Goal: Complete application form

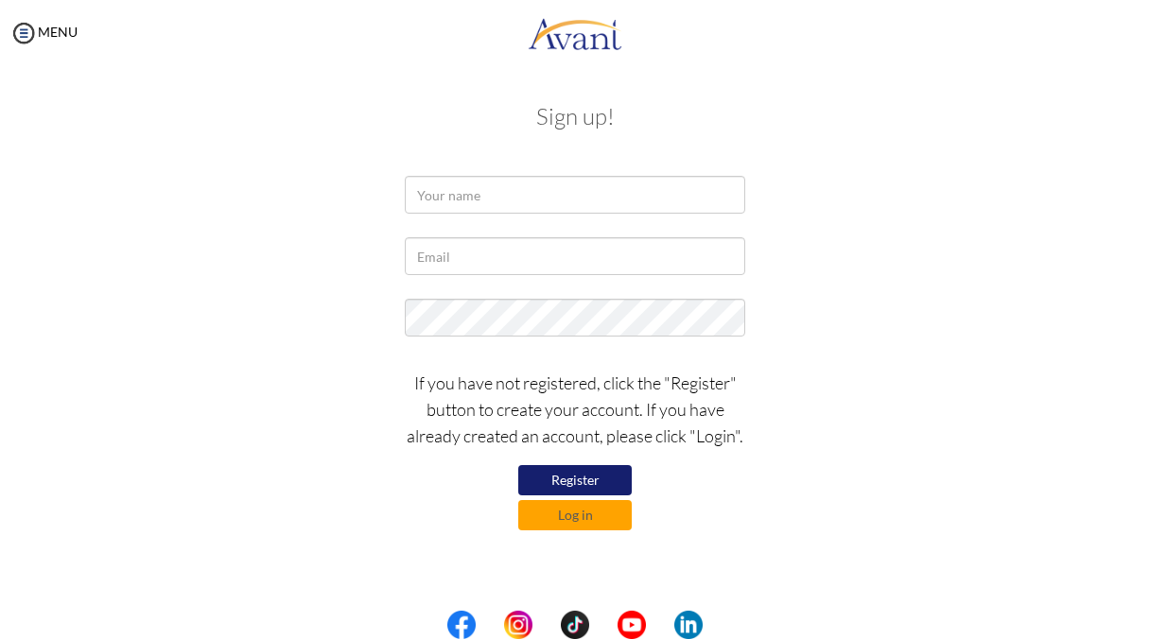
click at [606, 483] on button "Register" at bounding box center [575, 480] width 114 height 30
click at [564, 481] on button "Register" at bounding box center [575, 480] width 114 height 30
click at [505, 183] on input "text" at bounding box center [575, 195] width 341 height 38
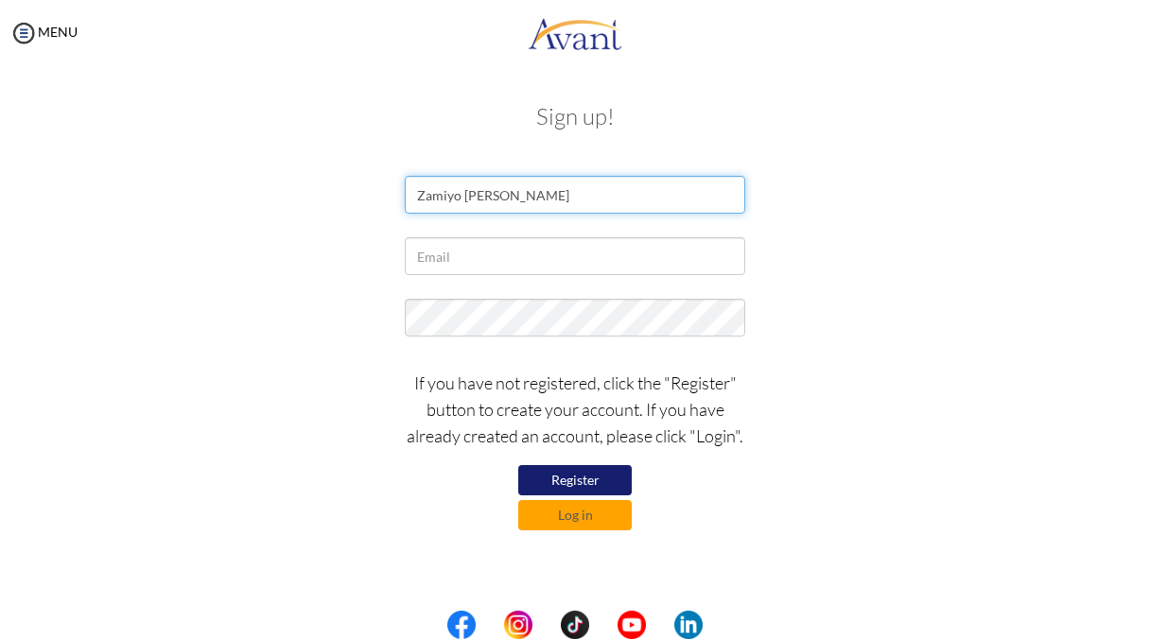
type input "Zamiyo [PERSON_NAME]"
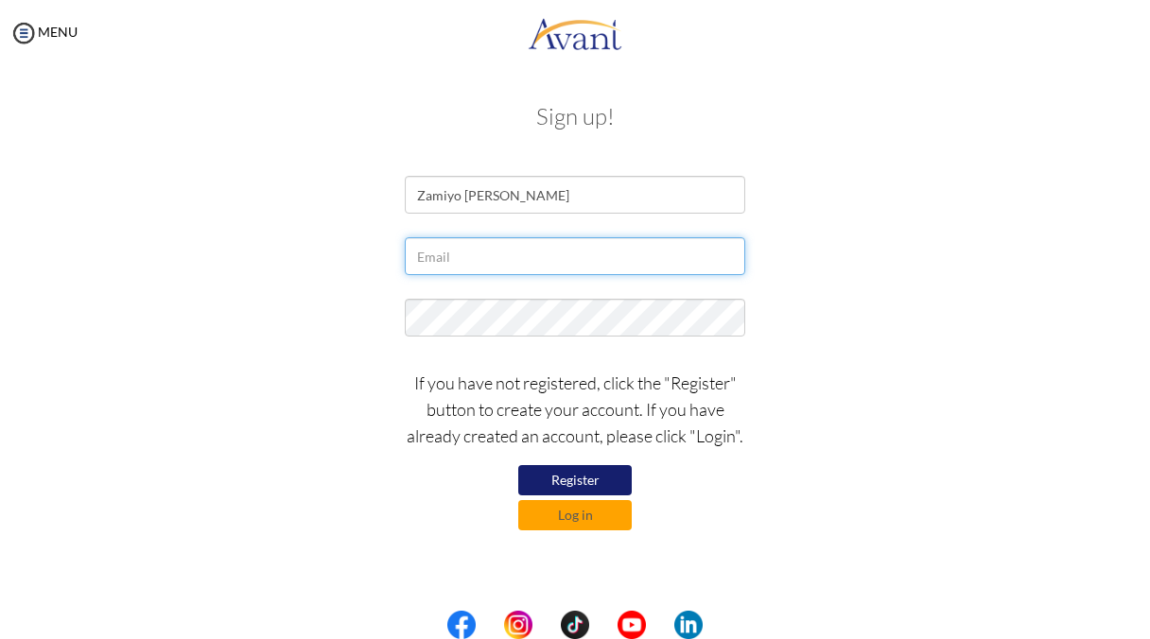
click at [514, 270] on input "text" at bounding box center [575, 256] width 341 height 38
type input "[EMAIL_ADDRESS][DOMAIN_NAME]"
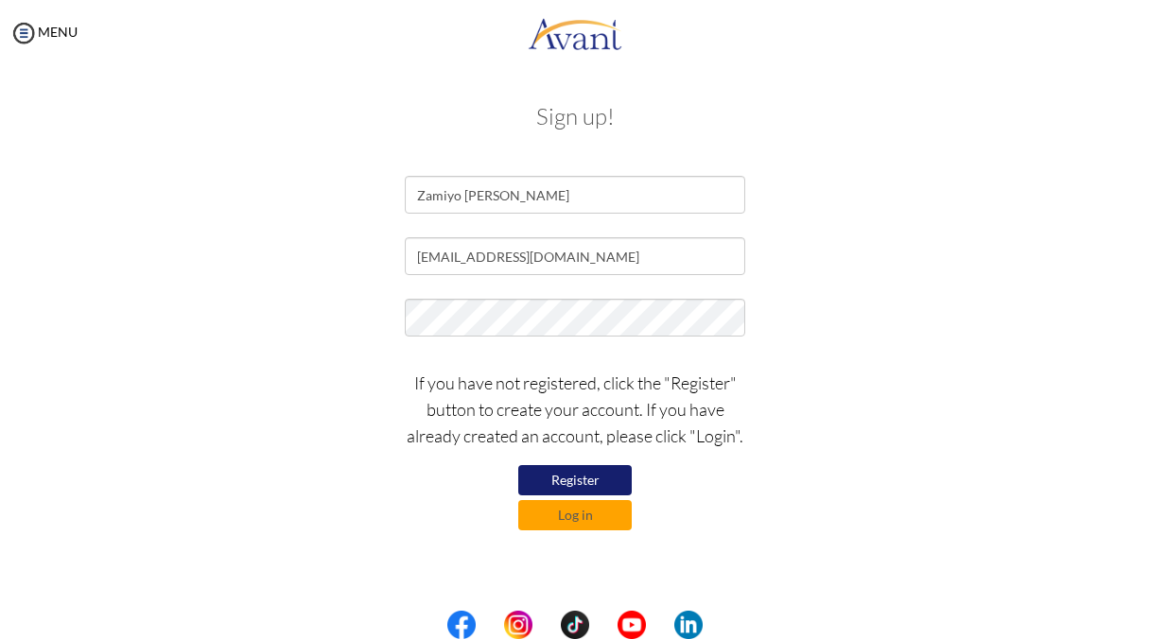
click at [568, 475] on button "Register" at bounding box center [575, 480] width 114 height 30
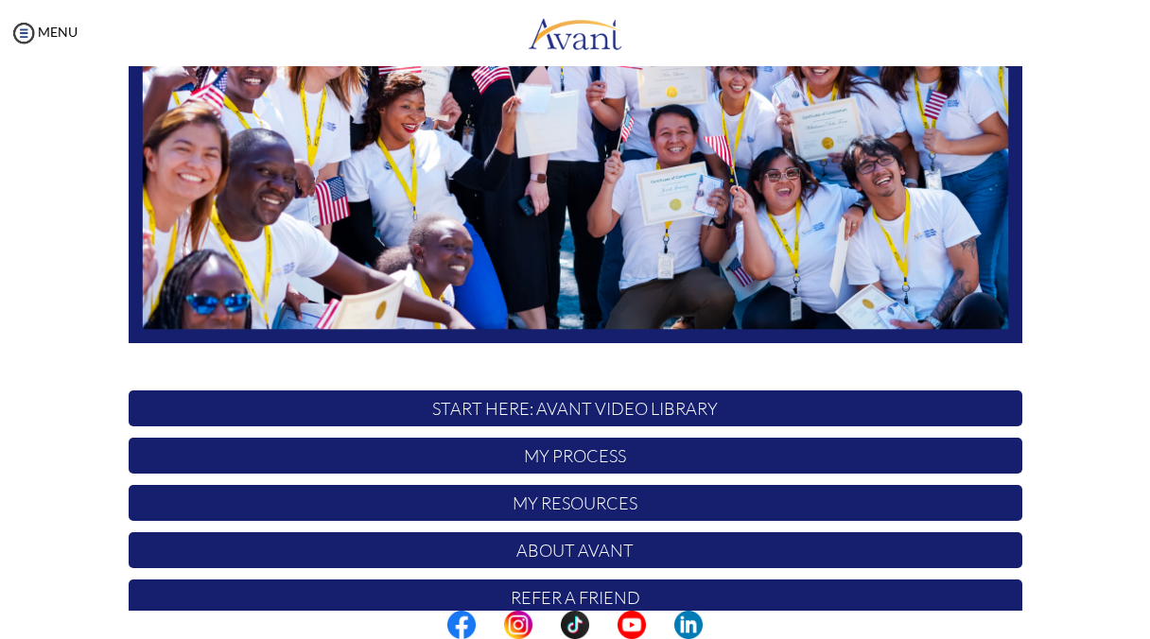
scroll to position [411, 0]
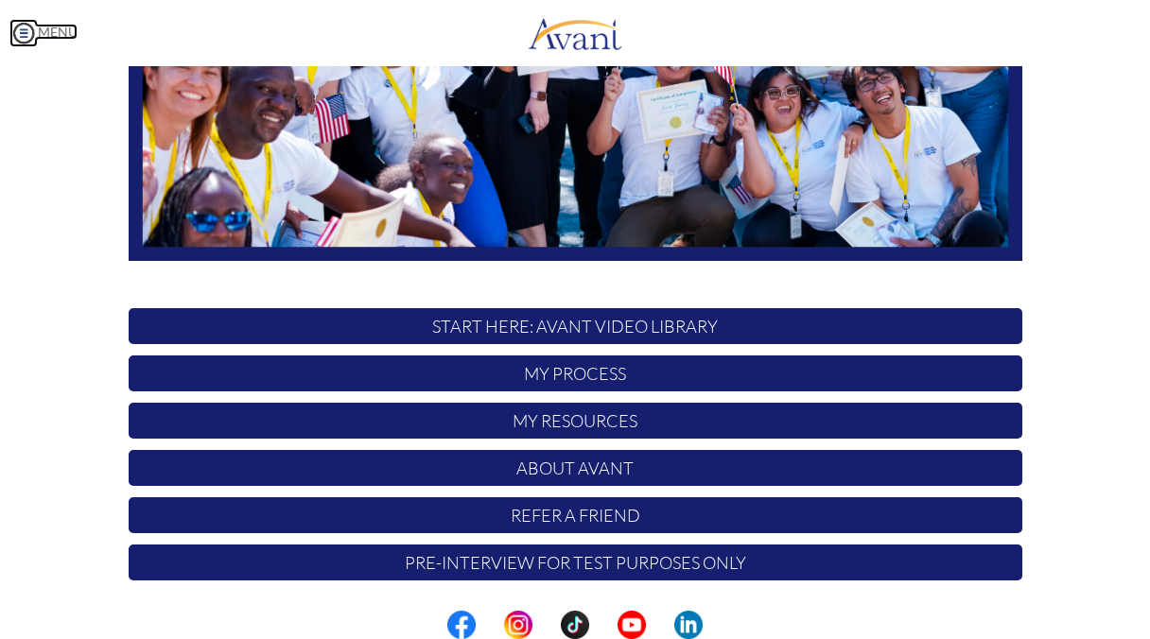
click at [30, 24] on img at bounding box center [23, 33] width 28 height 28
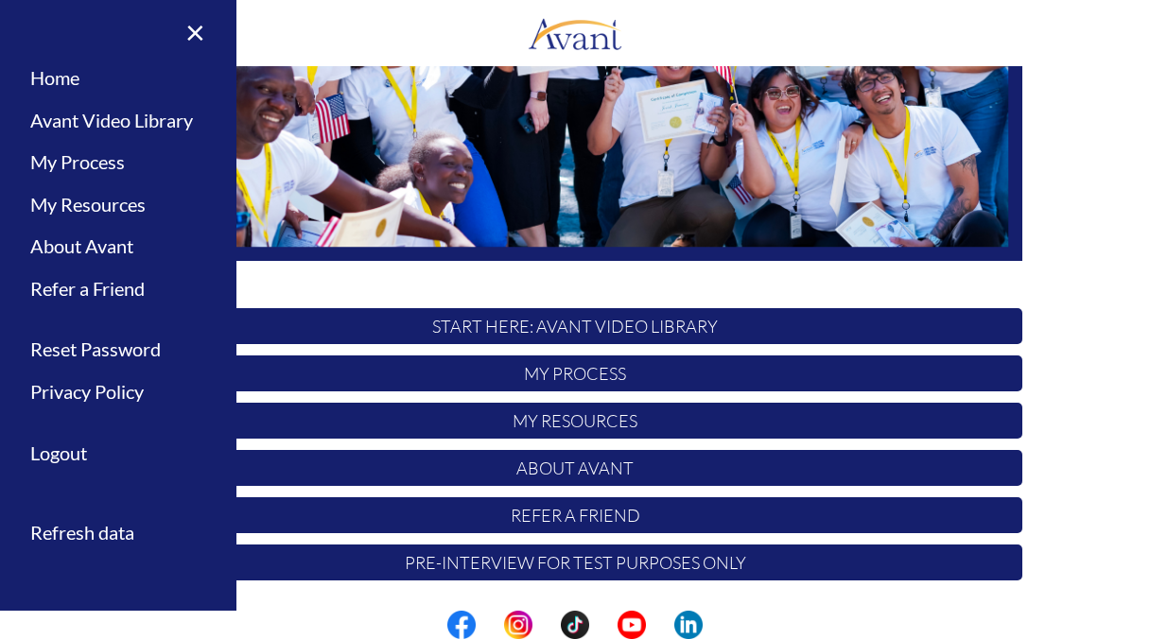
click at [586, 329] on p "START HERE: Avant Video Library" at bounding box center [576, 326] width 894 height 36
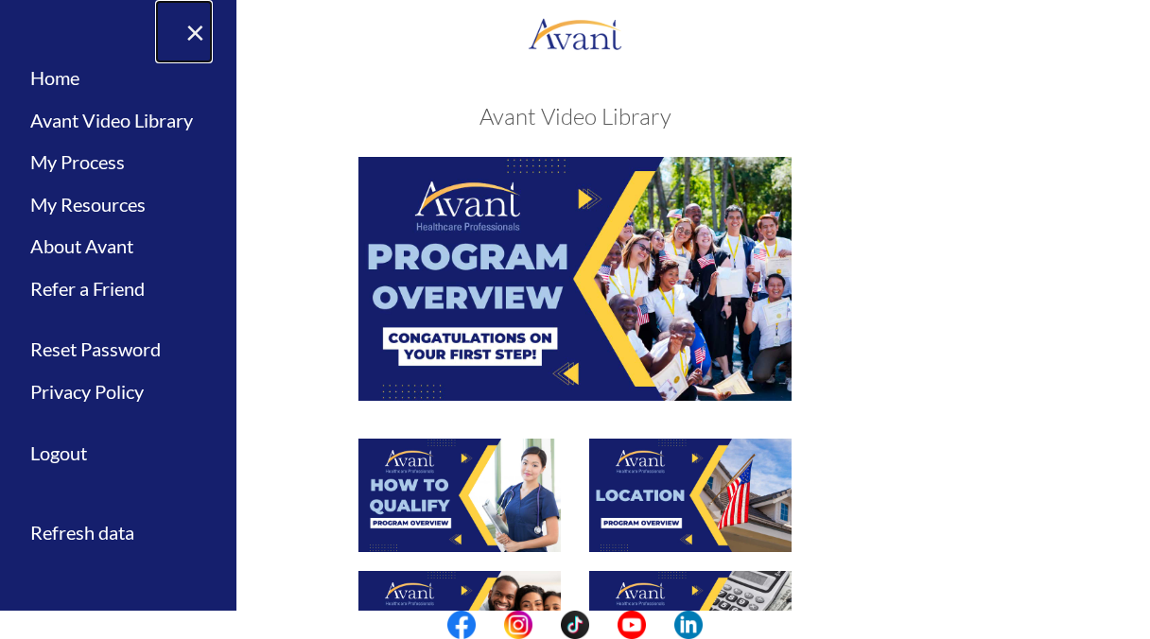
click at [189, 25] on link "×" at bounding box center [184, 31] width 58 height 63
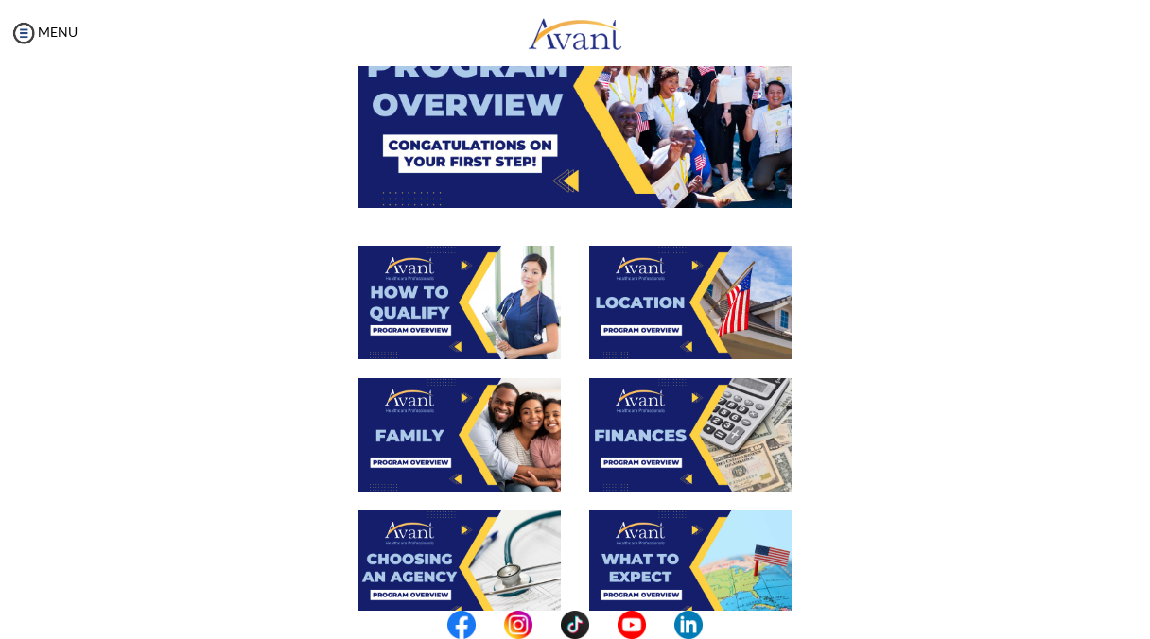
scroll to position [193, 0]
drag, startPoint x: 571, startPoint y: 235, endPoint x: 526, endPoint y: 292, distance: 73.4
click at [526, 292] on img at bounding box center [459, 303] width 202 height 114
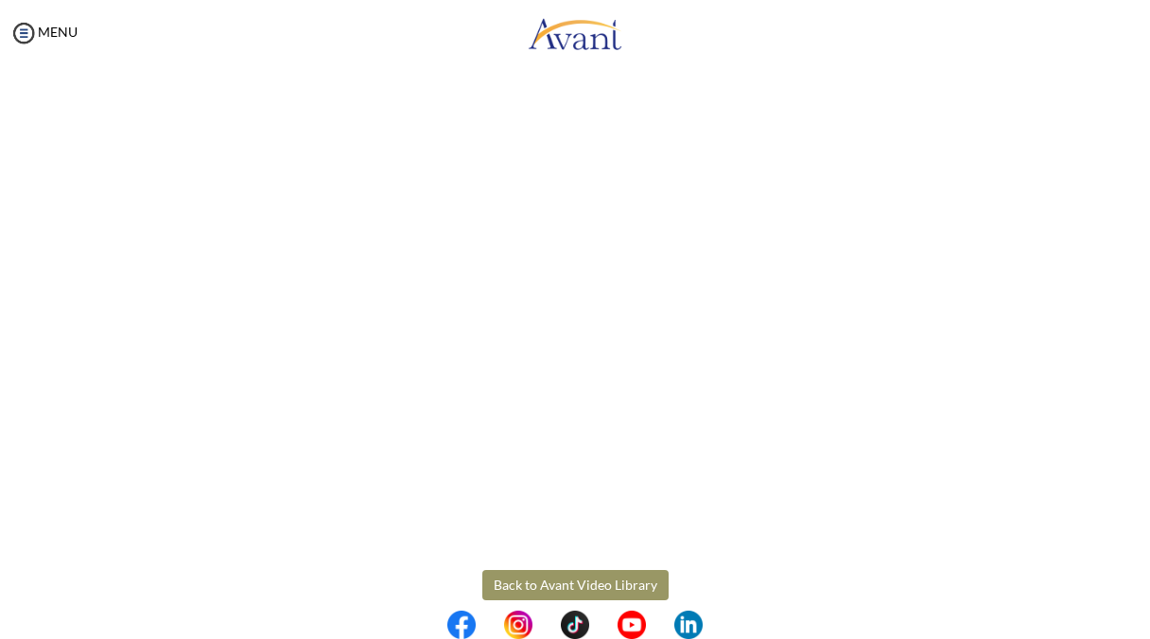
scroll to position [290, 0]
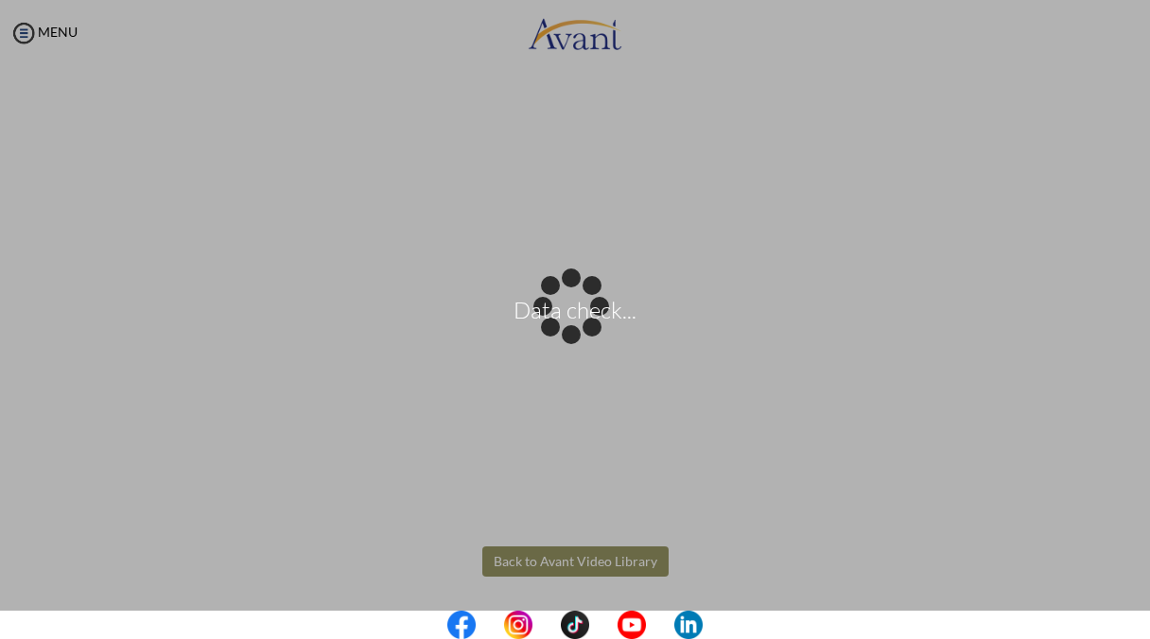
click at [593, 551] on body "Data check... Maintenance break. Please come back in 2 hours. MENU My Status Wh…" at bounding box center [575, 319] width 1150 height 639
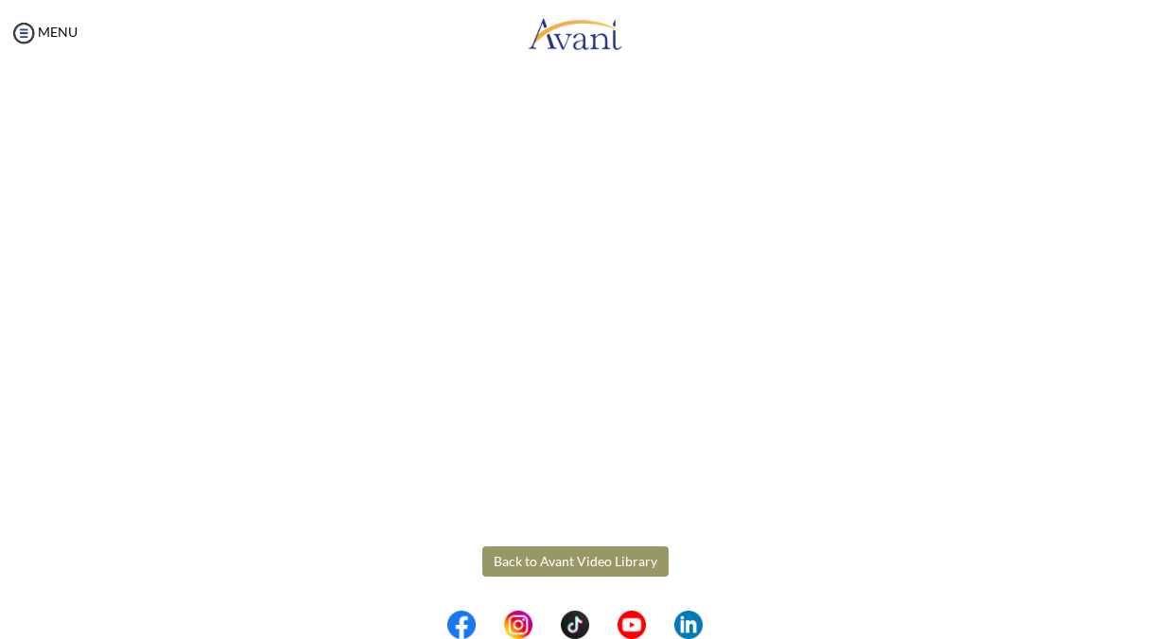
click at [594, 568] on button "Back to Avant Video Library" at bounding box center [575, 562] width 186 height 30
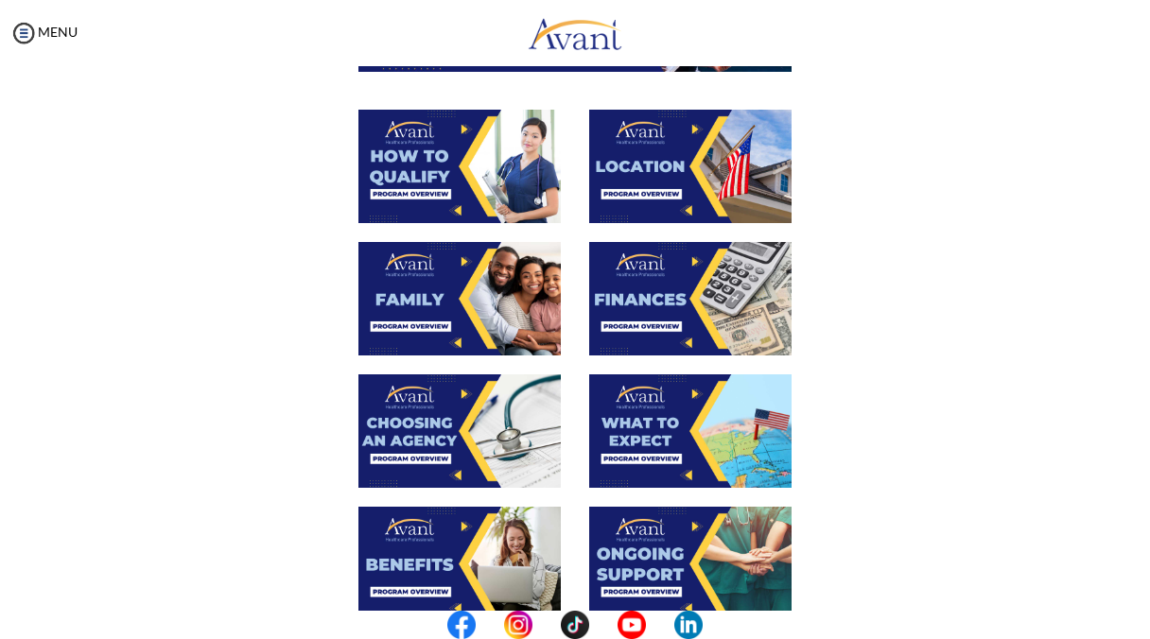
scroll to position [329, 0]
click at [464, 430] on img at bounding box center [459, 432] width 202 height 114
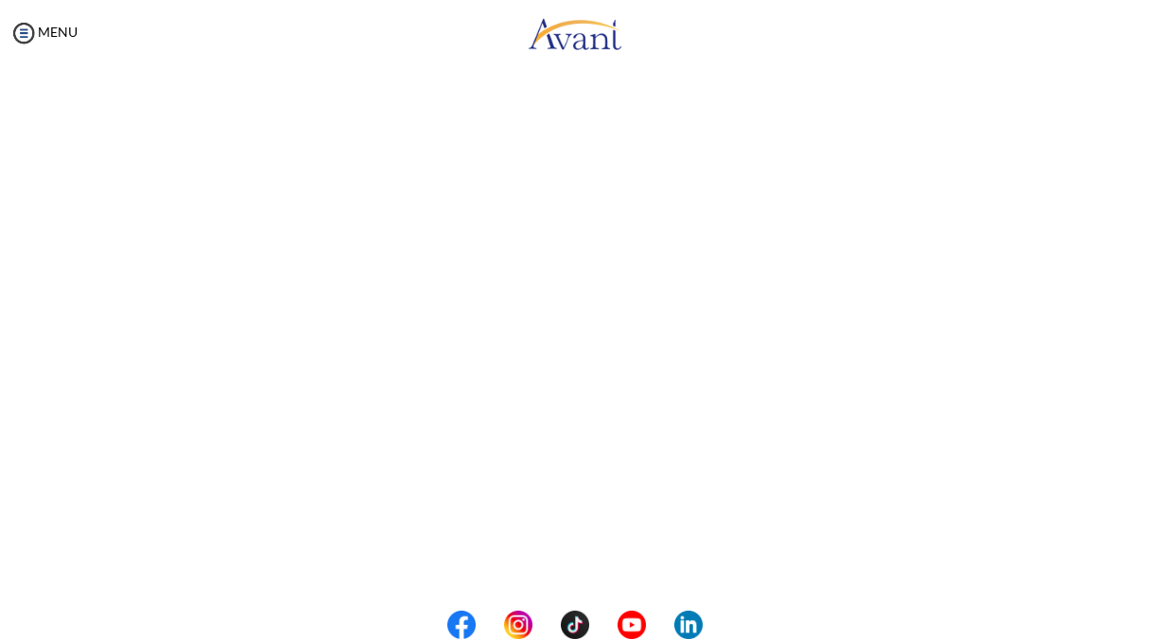
scroll to position [493, 0]
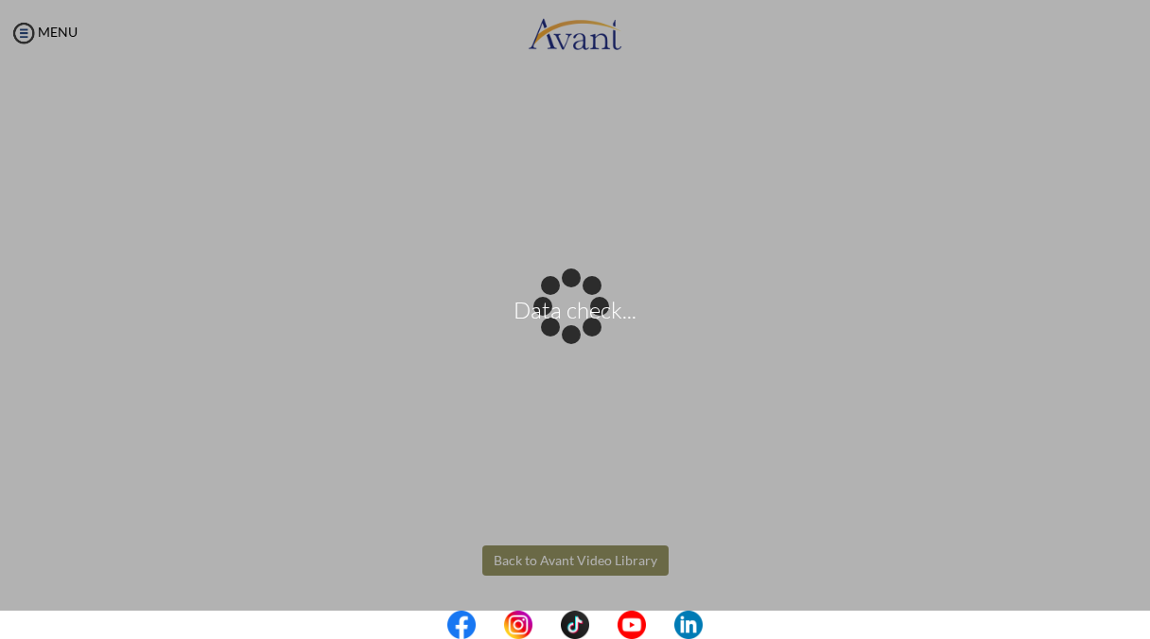
click at [558, 566] on body "Data check... Maintenance break. Please come back in 2 hours. MENU My Status Wh…" at bounding box center [575, 319] width 1150 height 639
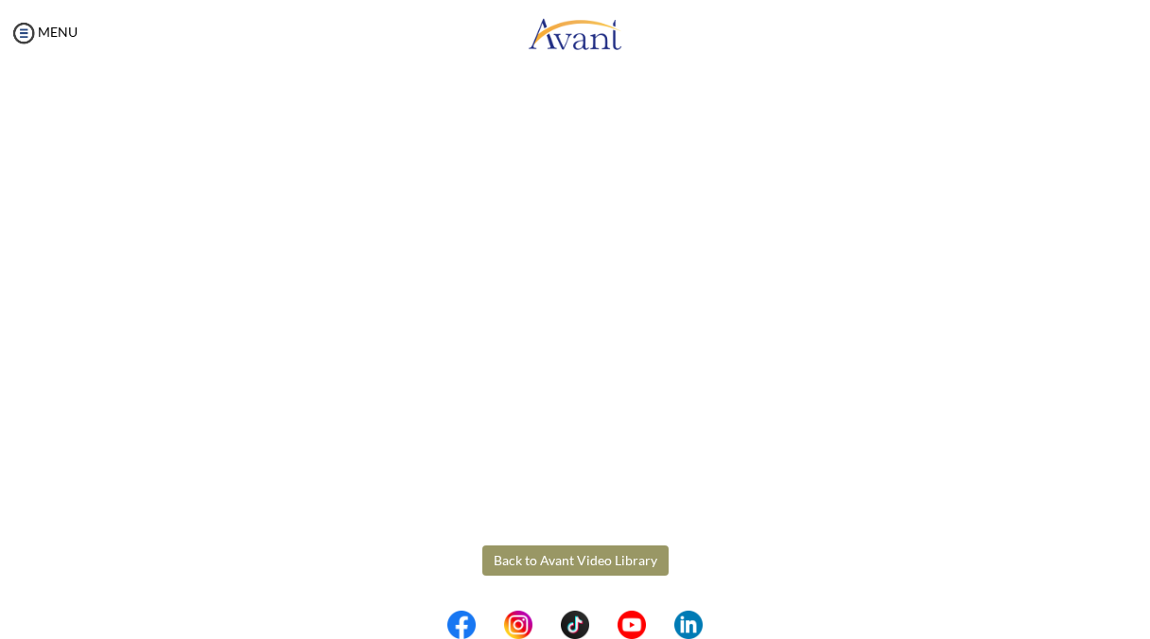
click at [558, 566] on button "Back to Avant Video Library" at bounding box center [575, 561] width 186 height 30
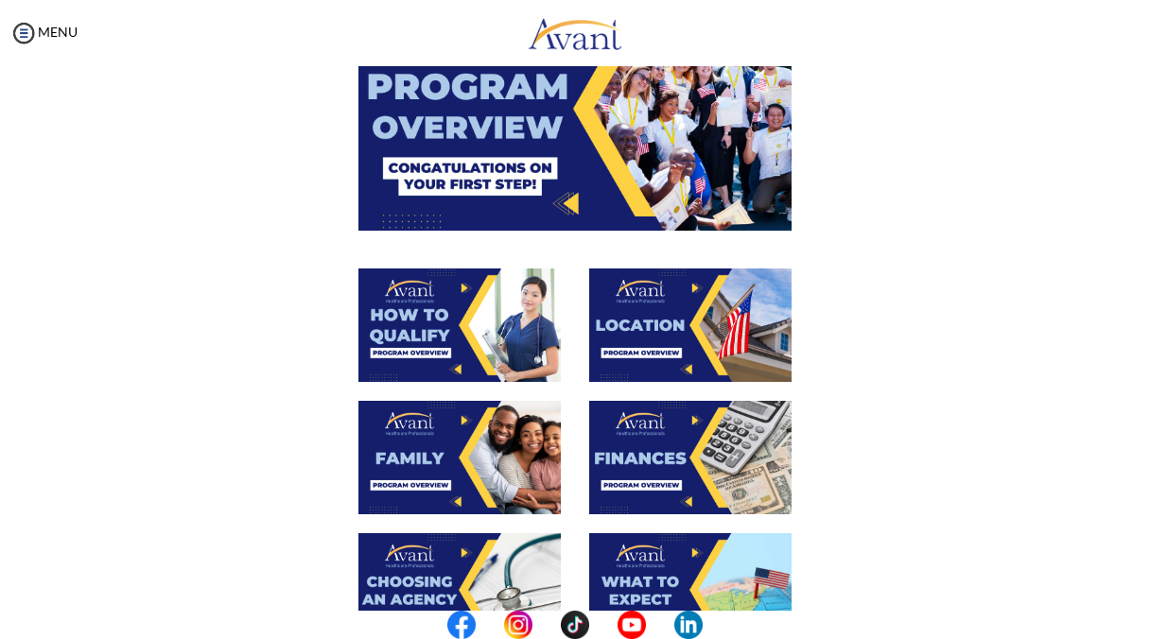
scroll to position [201, 0]
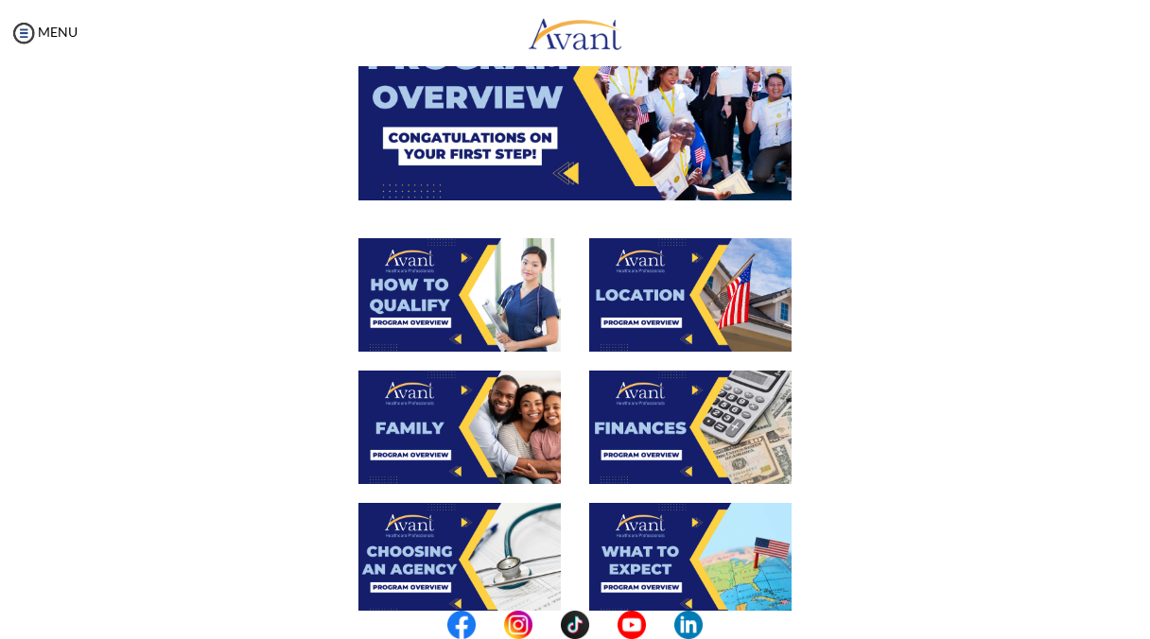
click at [682, 297] on img at bounding box center [690, 295] width 202 height 114
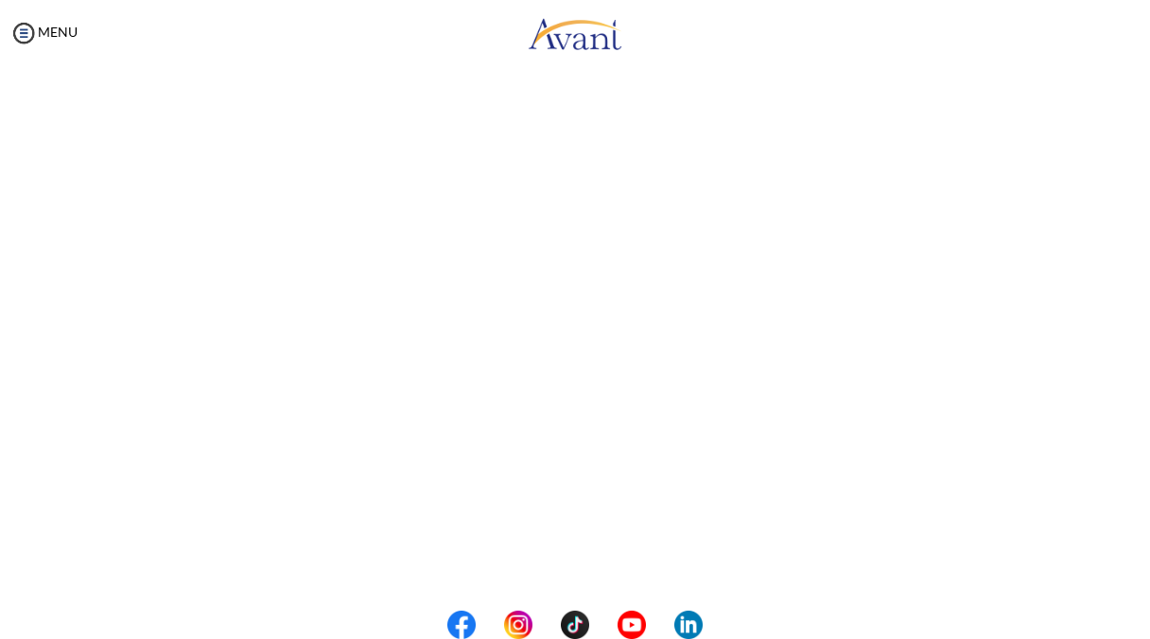
scroll to position [290, 0]
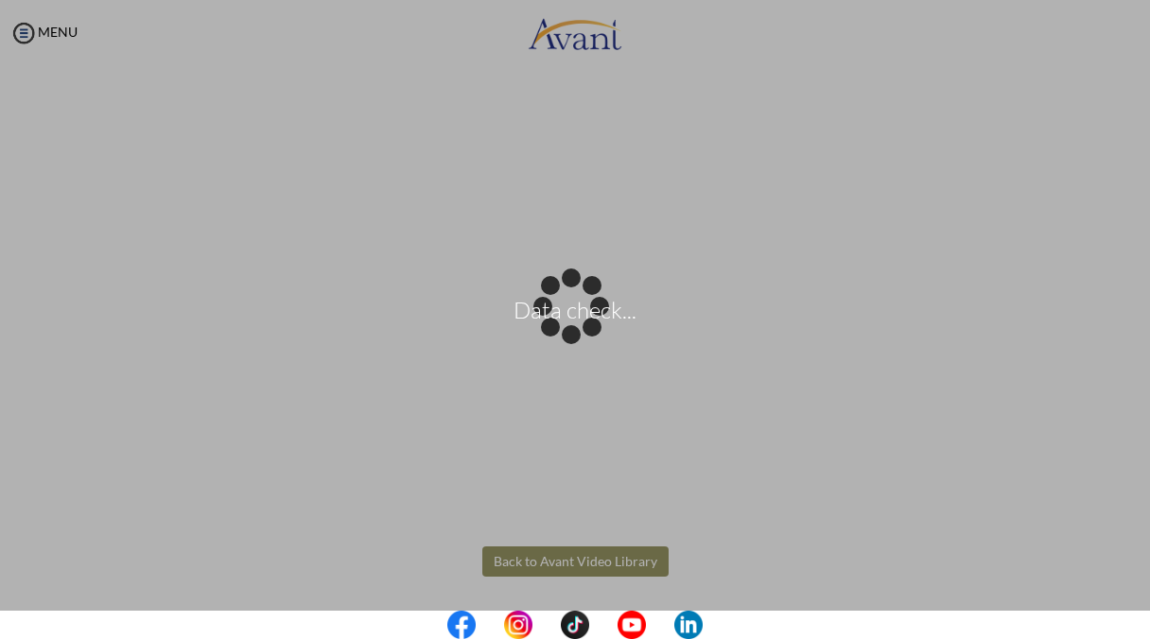
click at [537, 555] on body "Data check... Maintenance break. Please come back in 2 hours. MENU My Status Wh…" at bounding box center [575, 319] width 1150 height 639
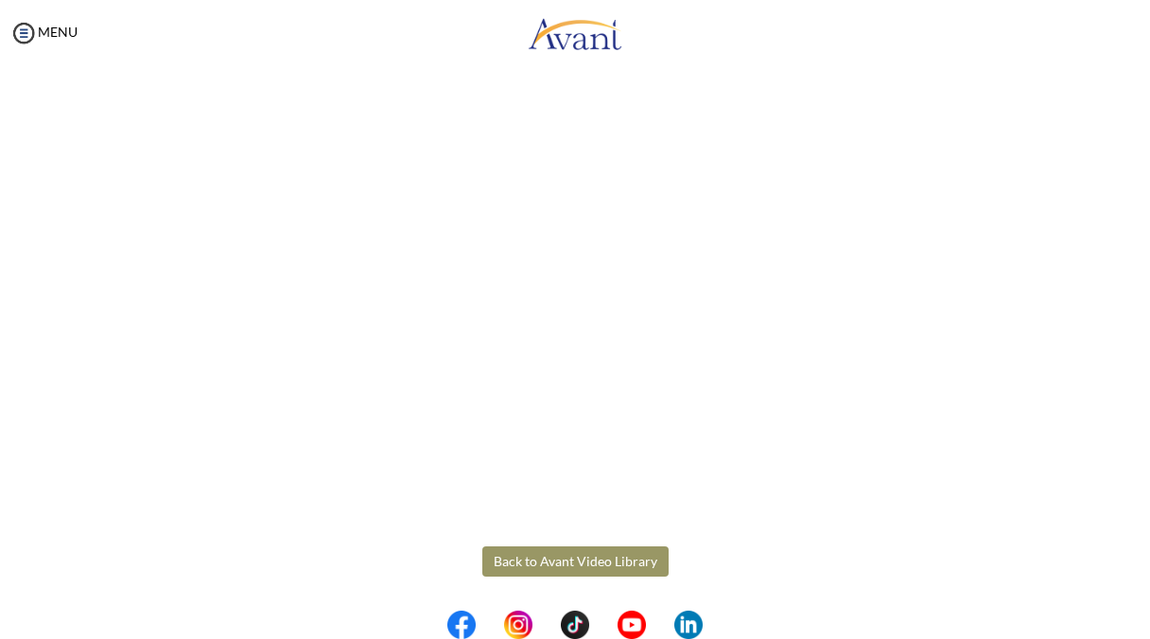
click at [537, 555] on button "Back to Avant Video Library" at bounding box center [575, 562] width 186 height 30
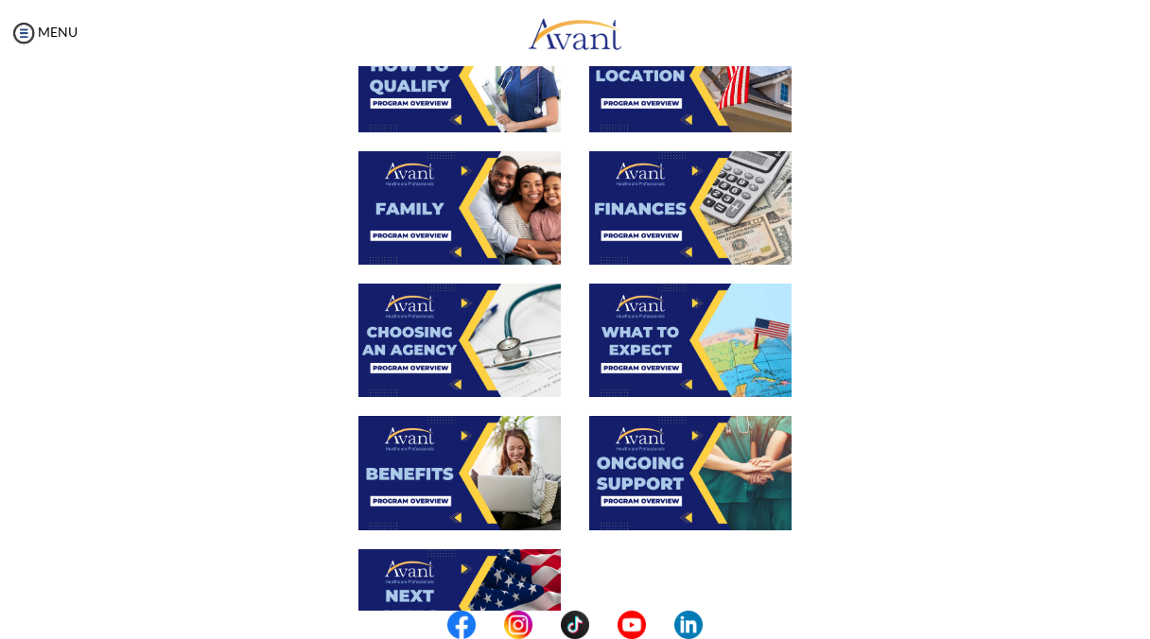
scroll to position [422, 0]
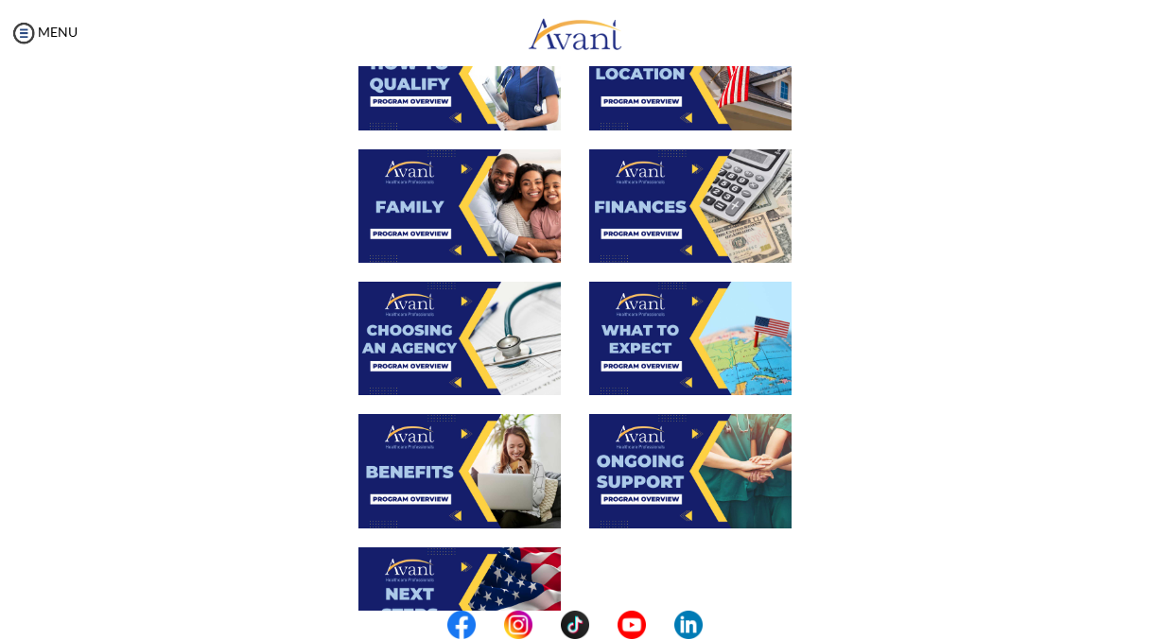
click at [677, 201] on img at bounding box center [690, 206] width 202 height 114
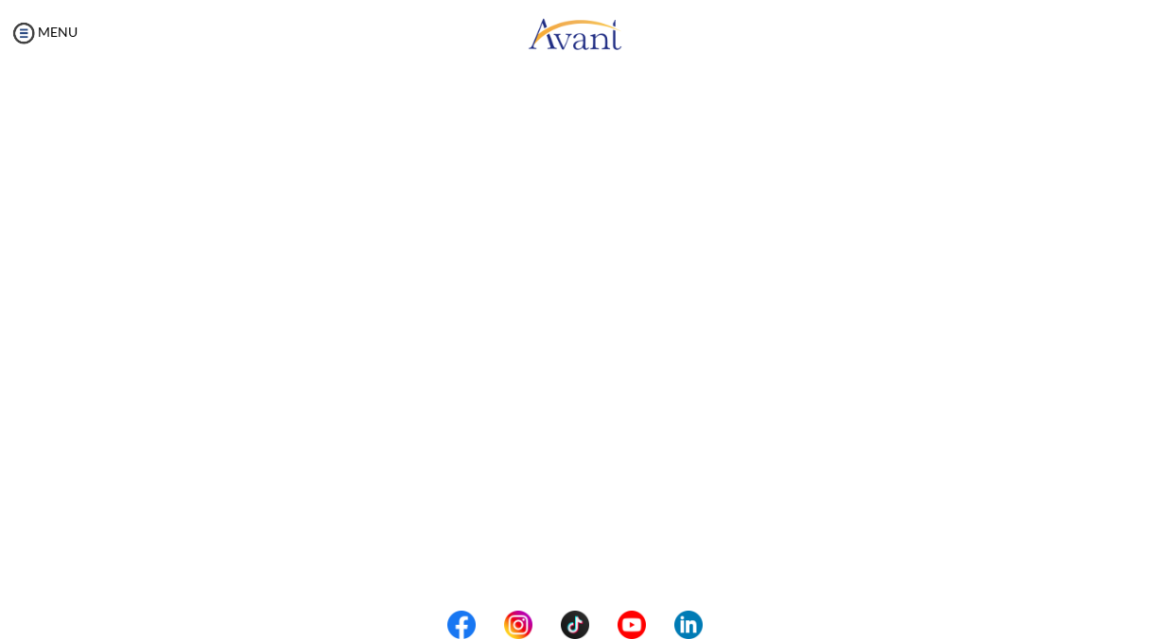
scroll to position [290, 0]
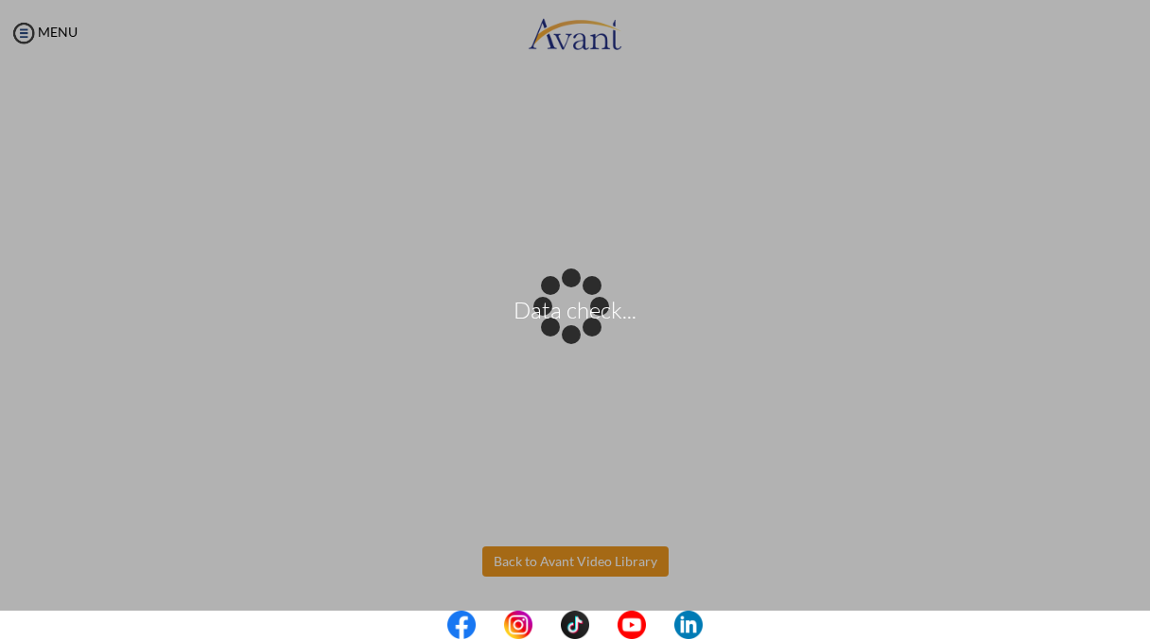
click at [585, 556] on body "Data check... Maintenance break. Please come back in 2 hours. MENU My Status Wh…" at bounding box center [575, 319] width 1150 height 639
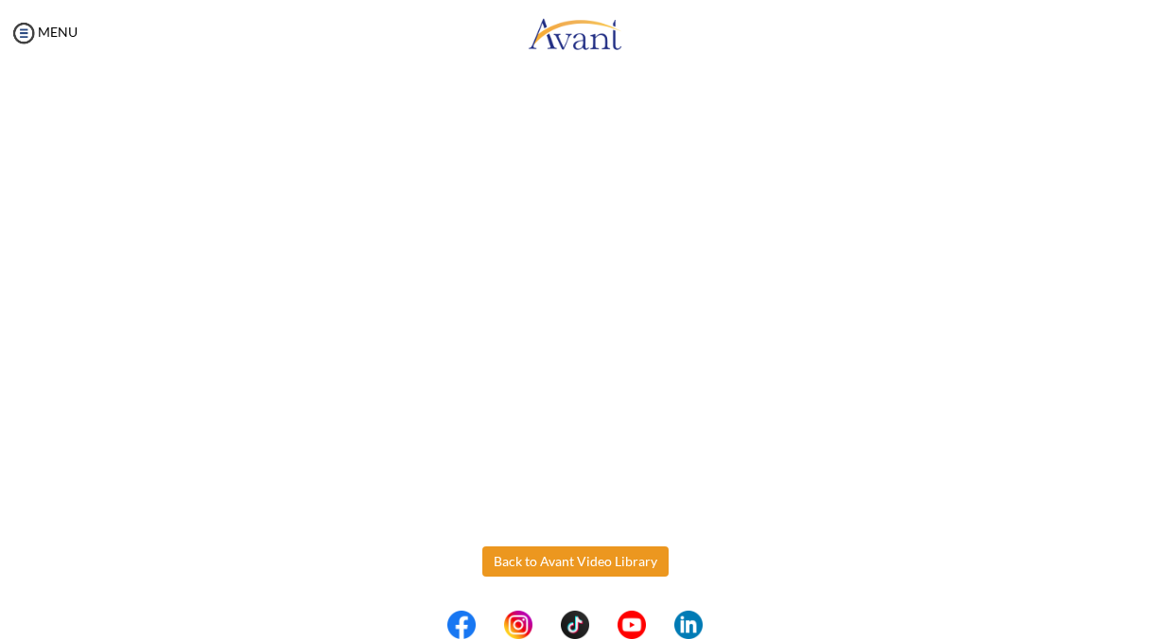
click at [585, 556] on button "Back to Avant Video Library" at bounding box center [575, 562] width 186 height 30
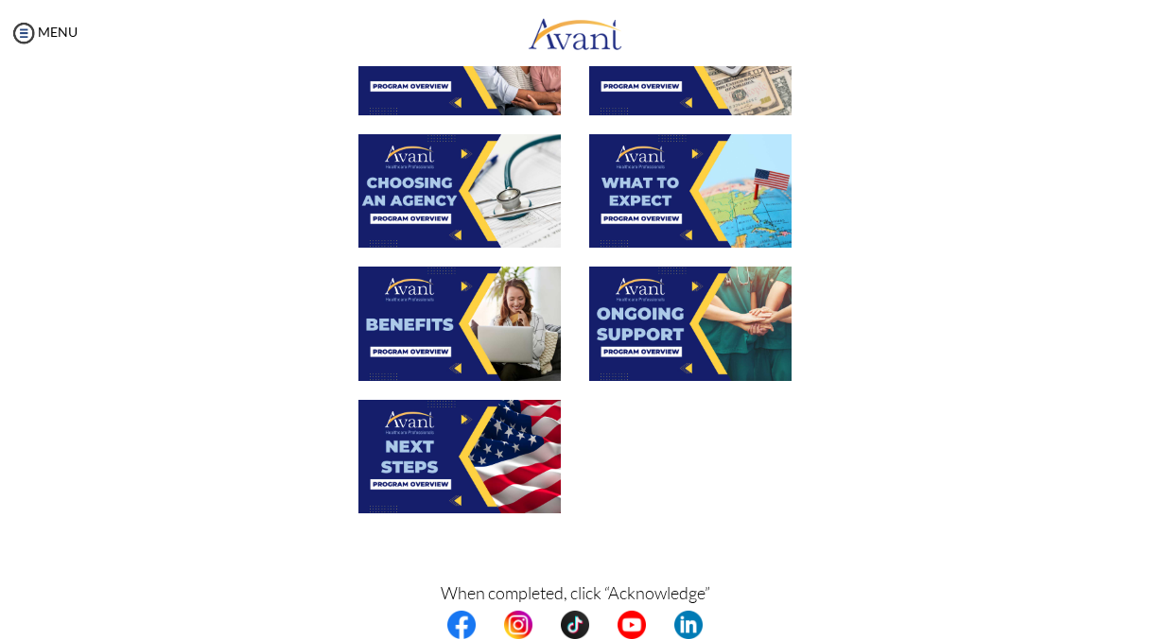
scroll to position [574, 0]
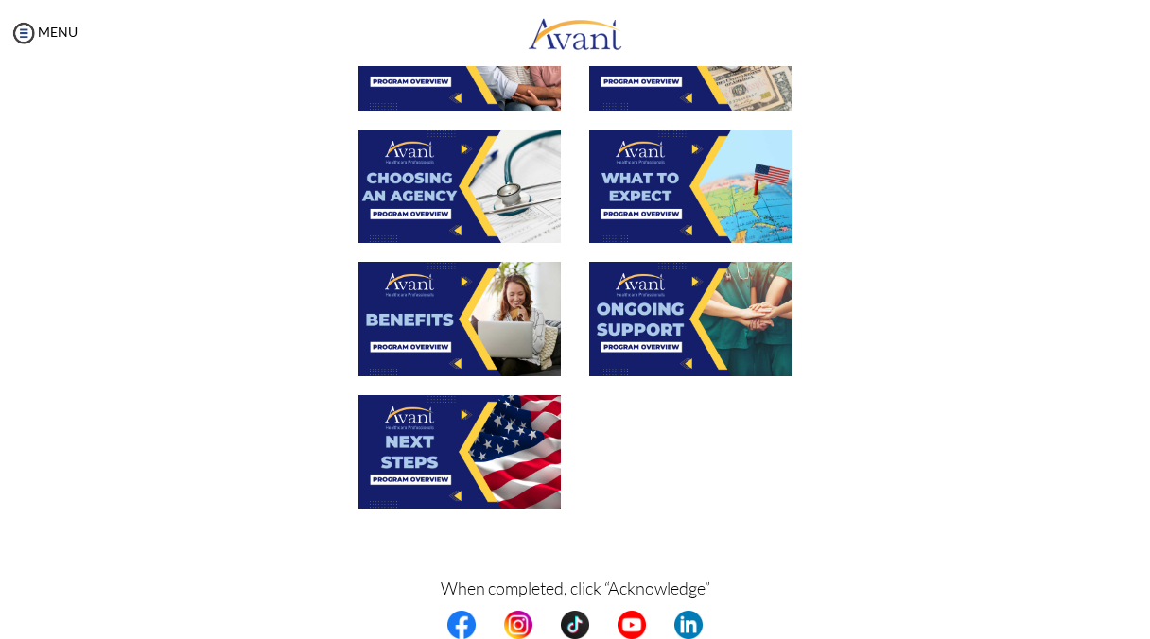
click at [681, 183] on img at bounding box center [690, 187] width 202 height 114
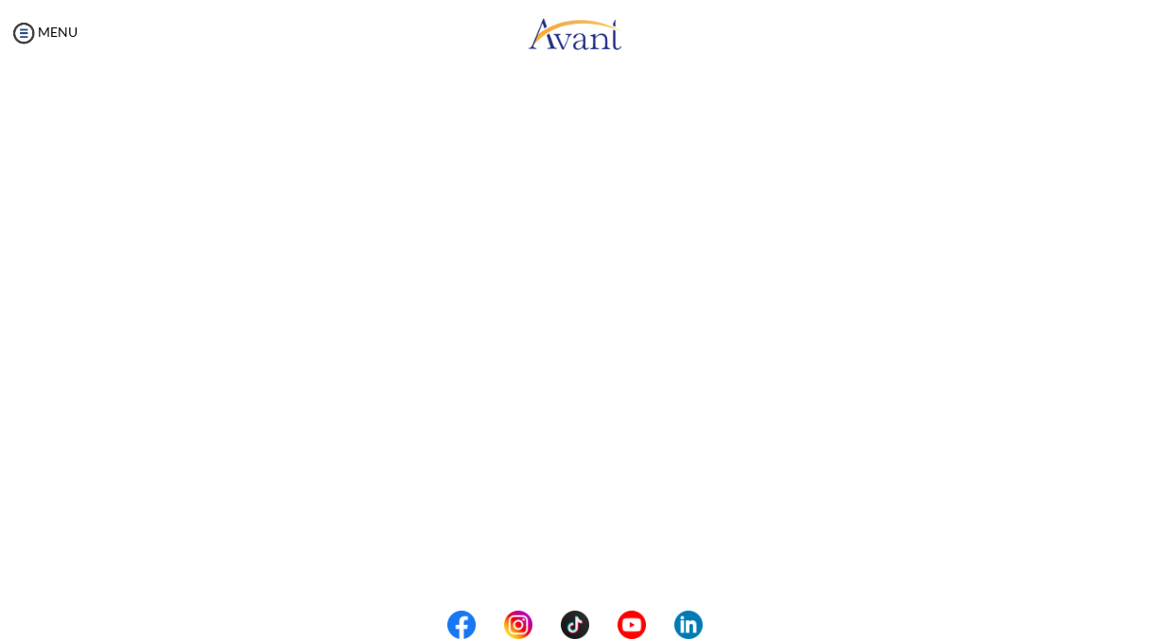
scroll to position [493, 0]
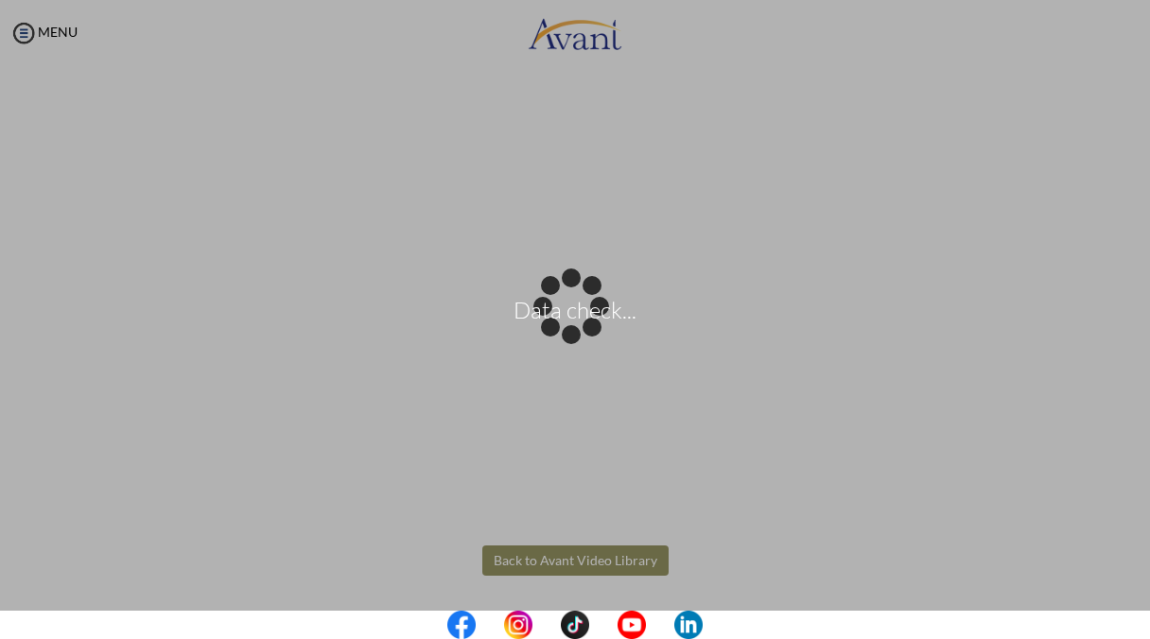
click at [593, 557] on body "Data check... Maintenance break. Please come back in 2 hours. MENU My Status Wh…" at bounding box center [575, 319] width 1150 height 639
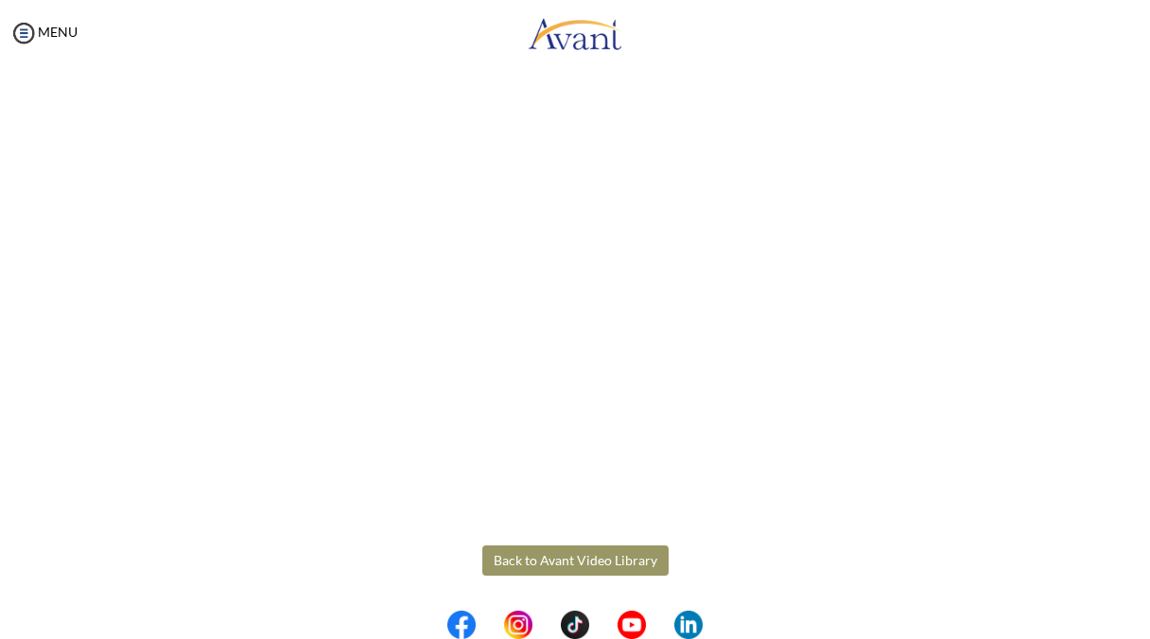
click at [593, 557] on button "Back to Avant Video Library" at bounding box center [575, 561] width 186 height 30
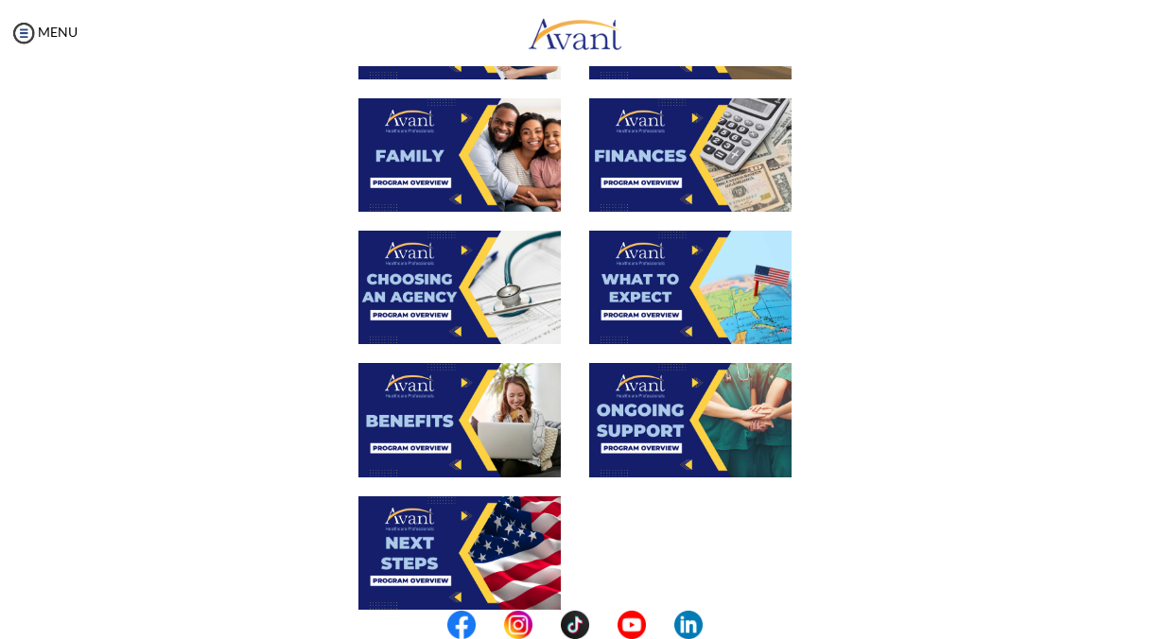
scroll to position [498, 0]
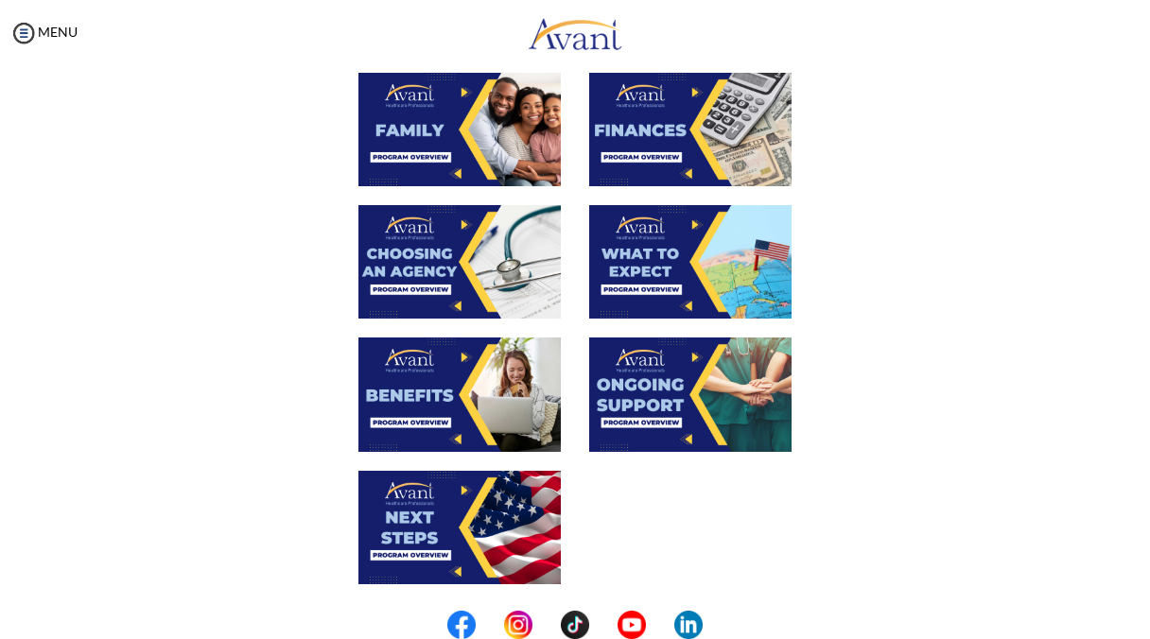
click at [450, 375] on img at bounding box center [459, 395] width 202 height 114
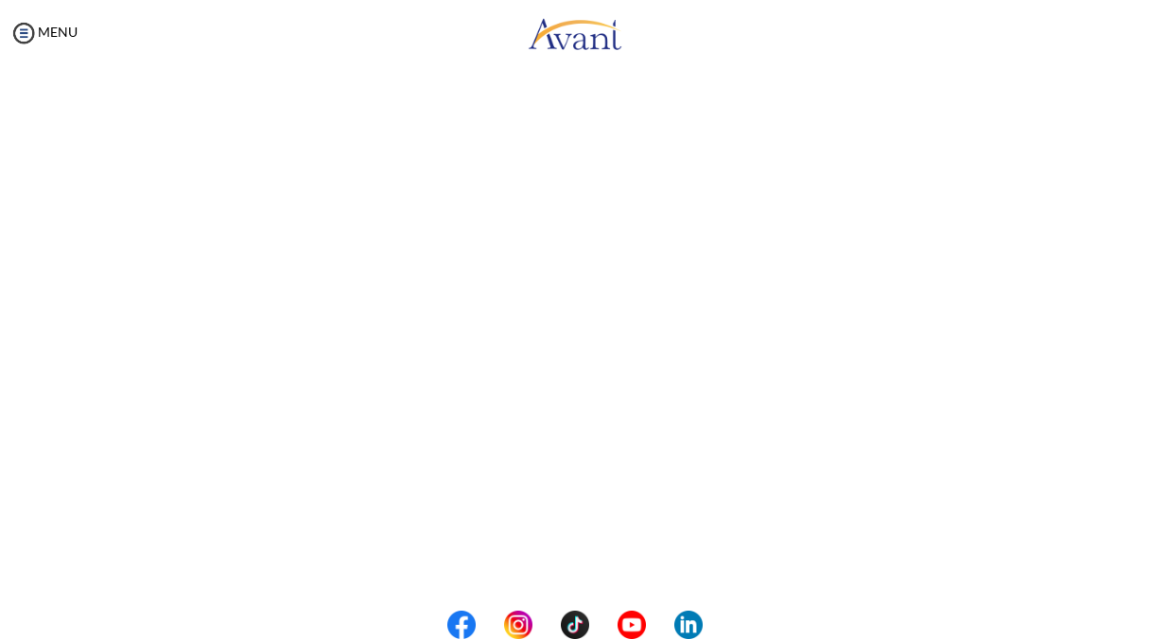
scroll to position [493, 0]
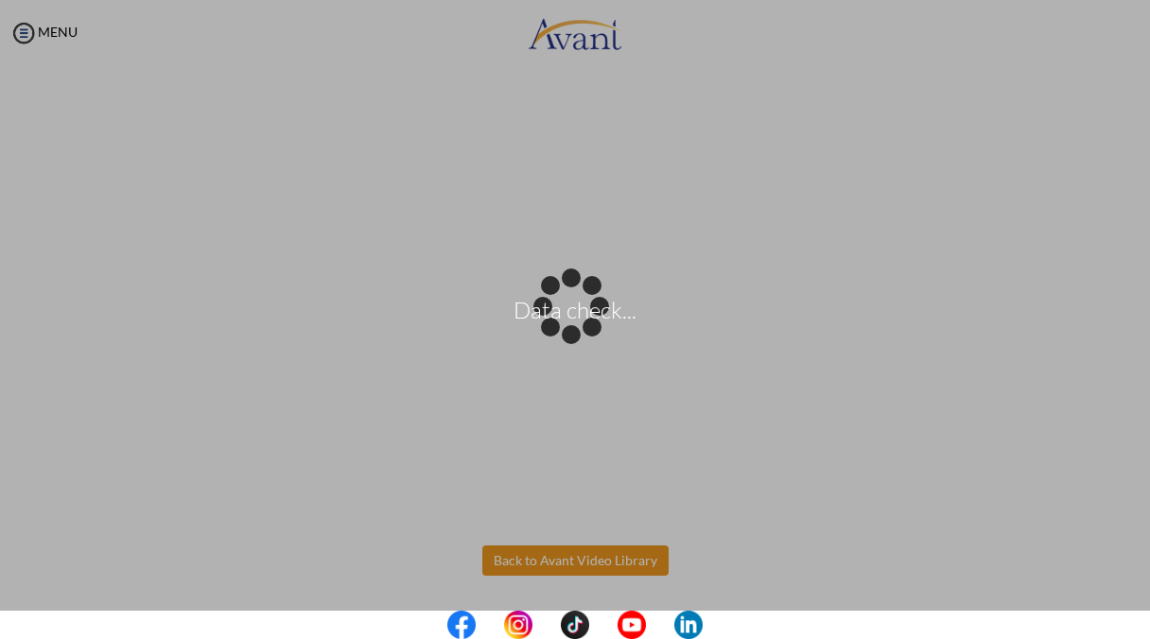
click at [563, 558] on body "Data check... Maintenance break. Please come back in 2 hours. MENU My Status Wh…" at bounding box center [575, 319] width 1150 height 639
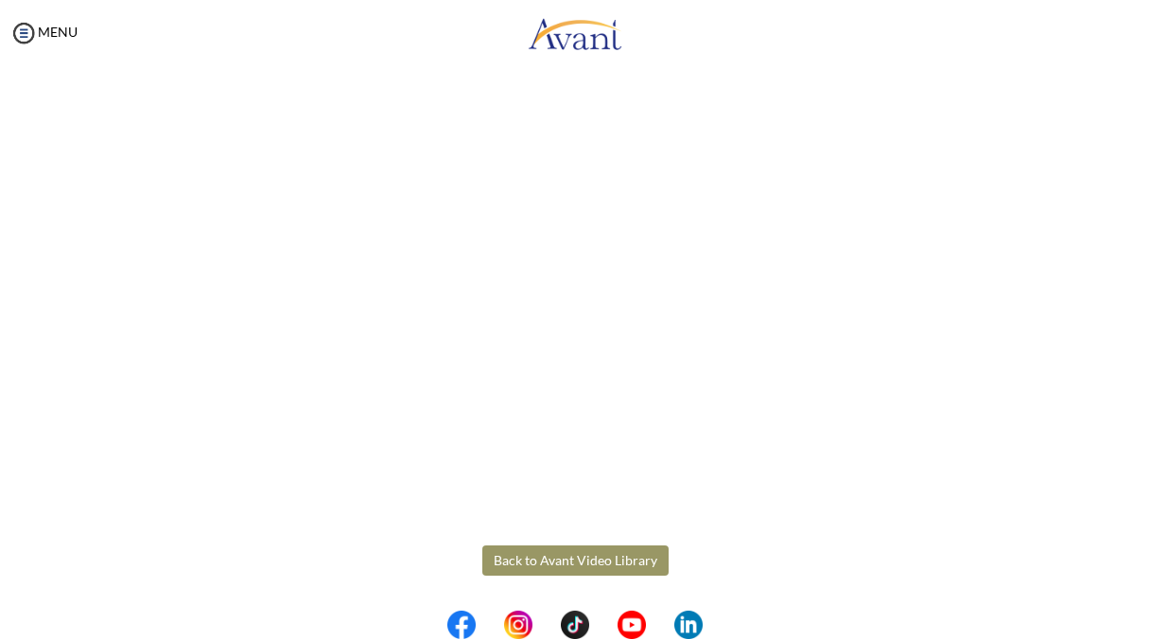
click at [565, 559] on button "Back to Avant Video Library" at bounding box center [575, 561] width 186 height 30
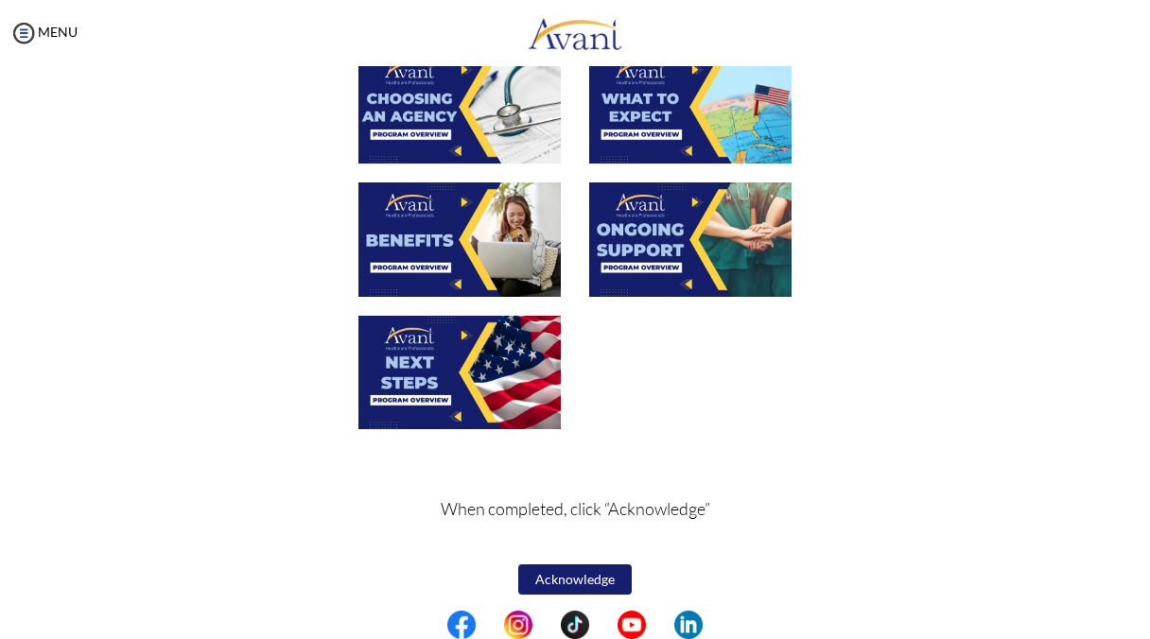
scroll to position [660, 0]
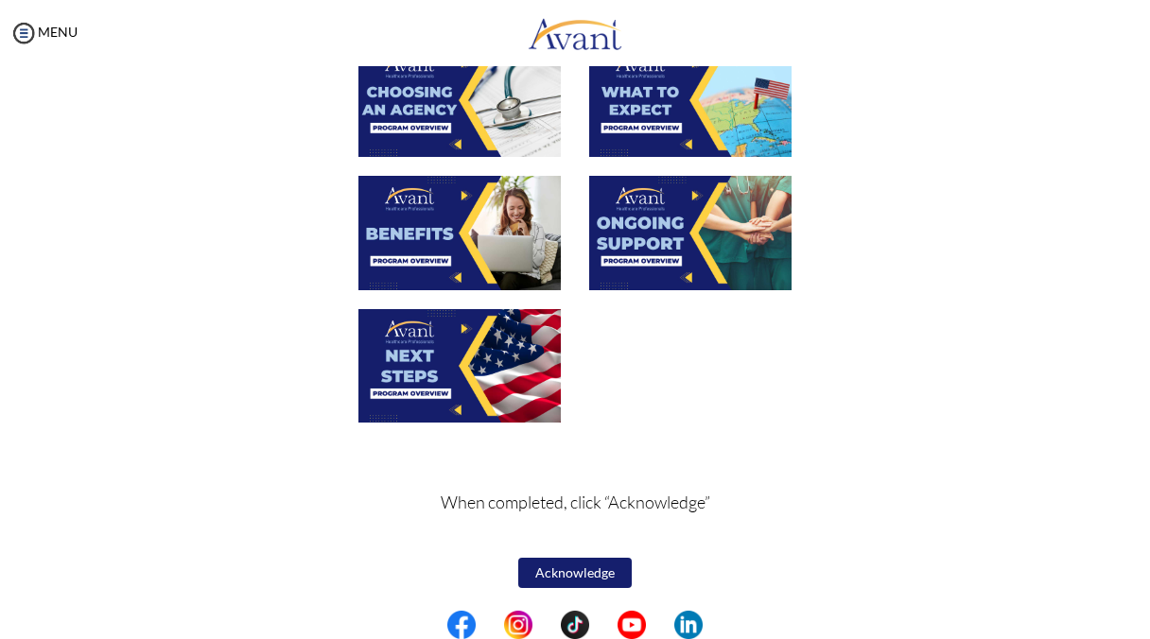
click at [655, 245] on img at bounding box center [690, 233] width 202 height 114
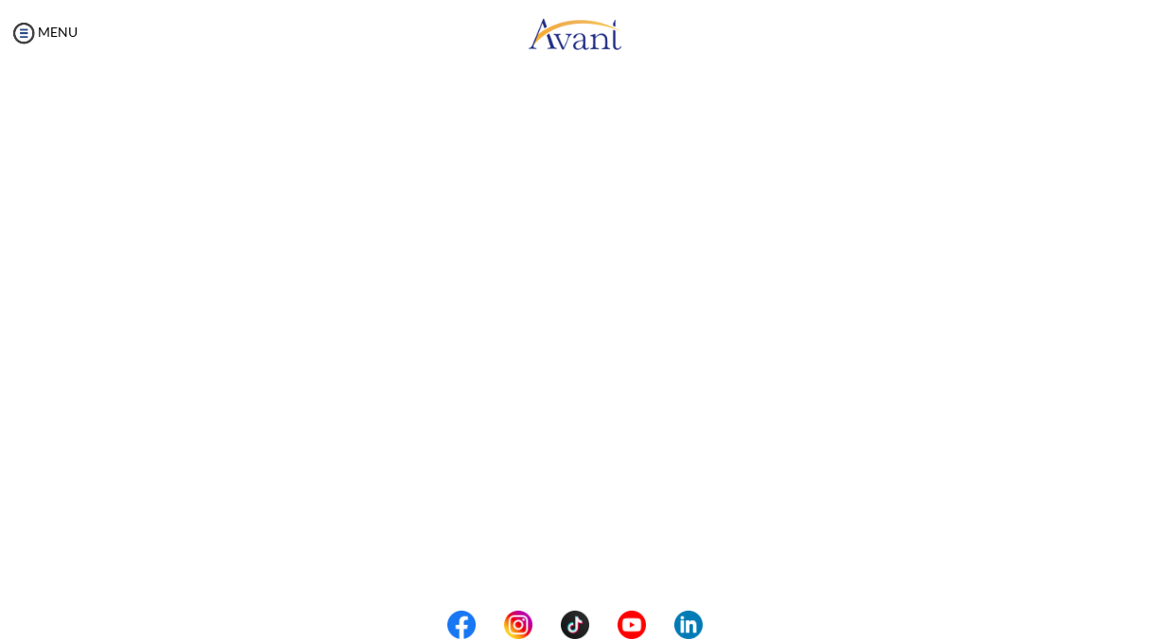
scroll to position [493, 0]
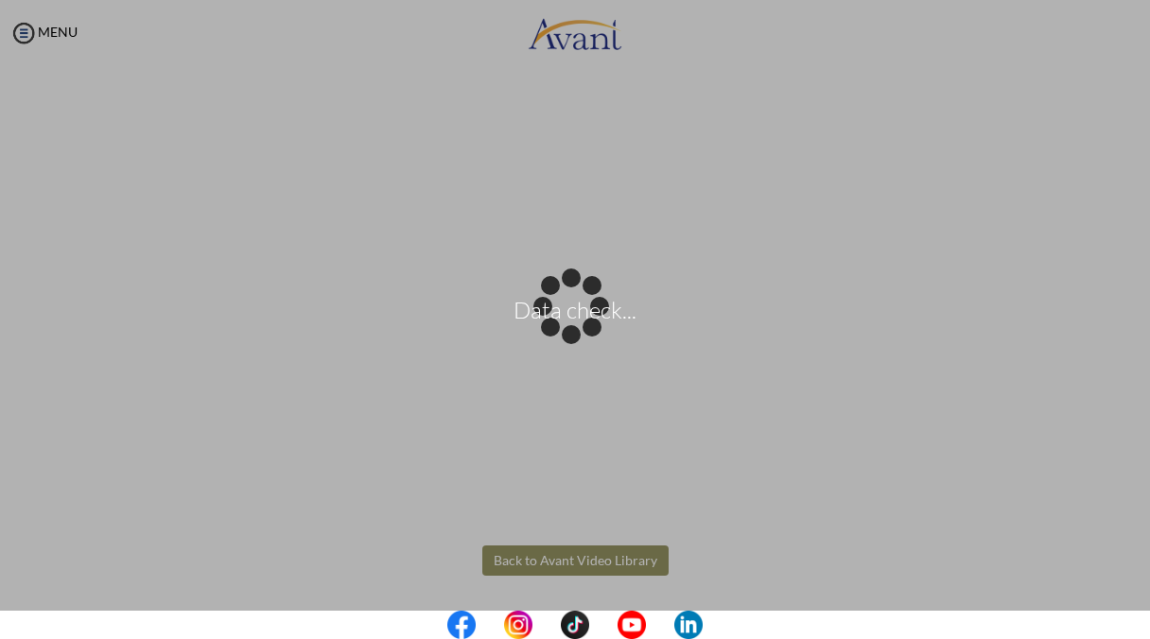
click at [615, 561] on body "Data check... Maintenance break. Please come back in 2 hours. MENU My Status Wh…" at bounding box center [575, 319] width 1150 height 639
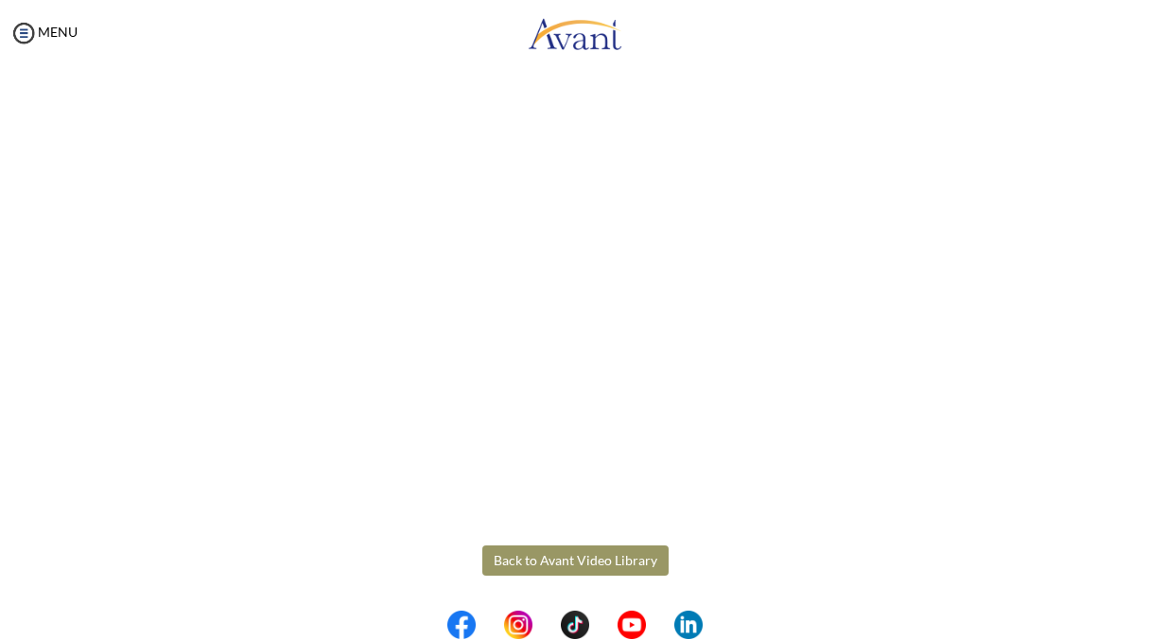
click at [615, 561] on button "Back to Avant Video Library" at bounding box center [575, 561] width 186 height 30
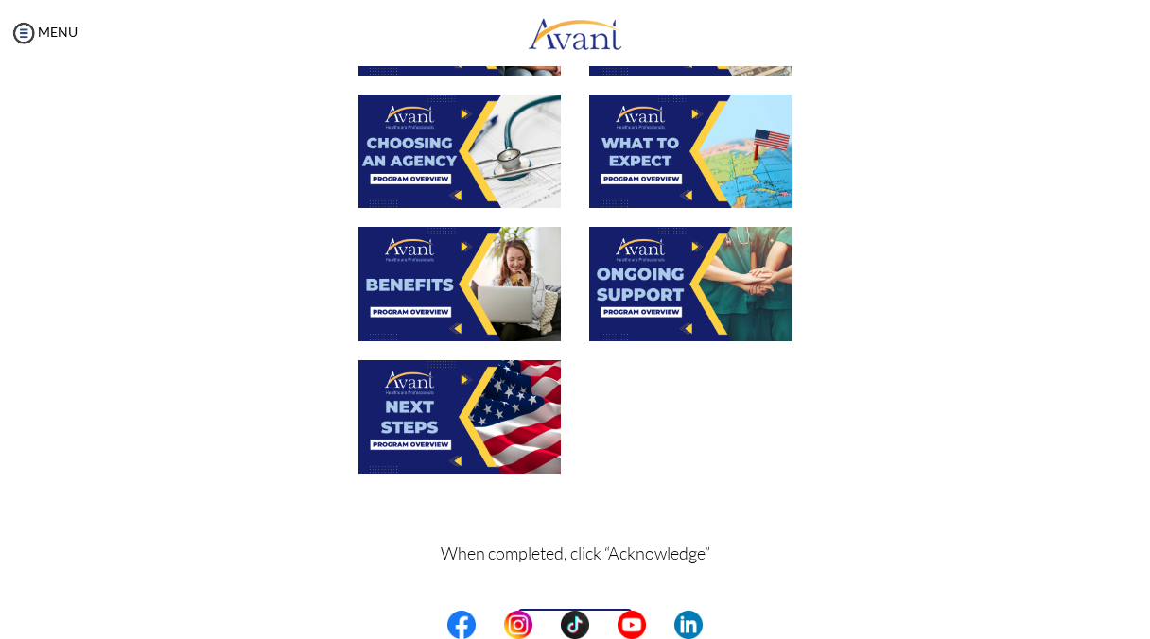
scroll to position [660, 0]
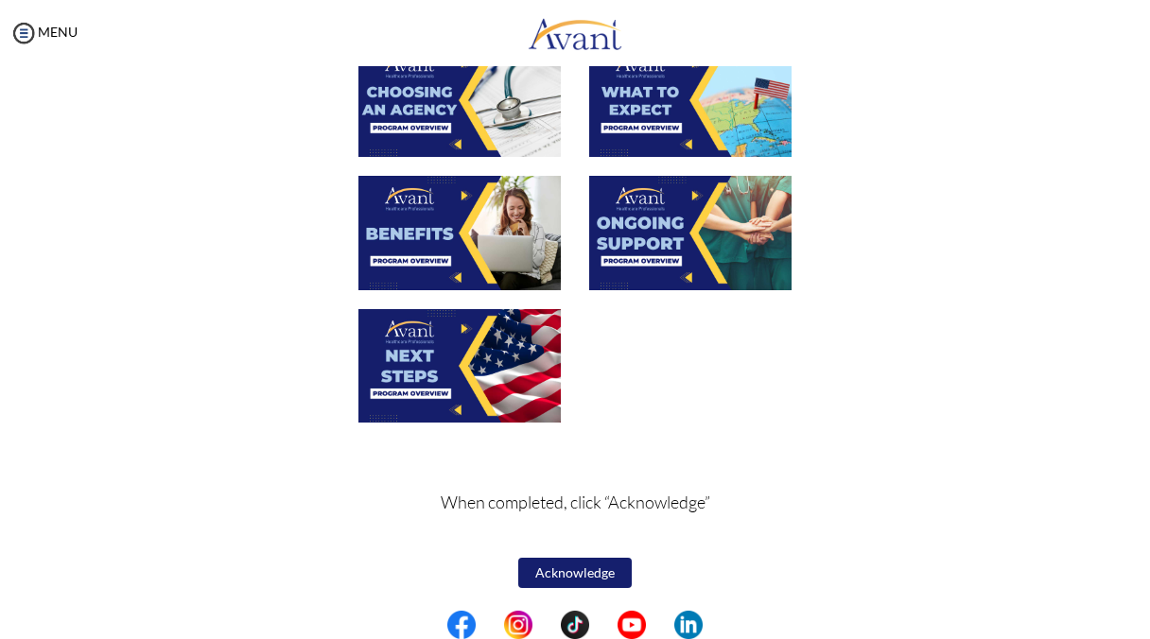
click at [492, 376] on img at bounding box center [459, 366] width 202 height 114
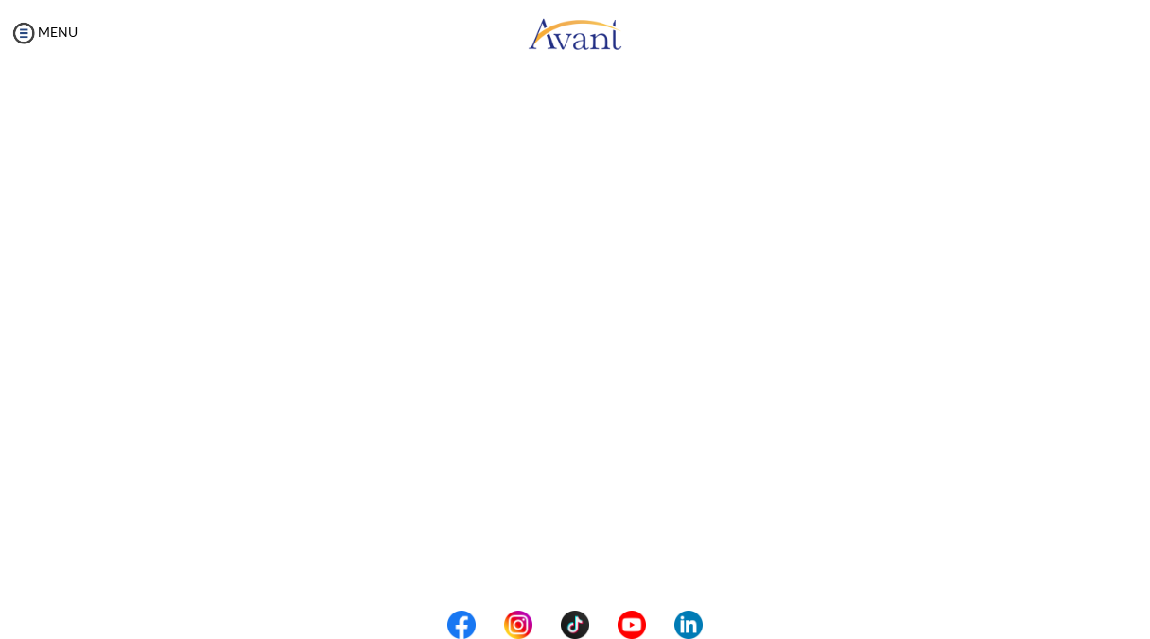
scroll to position [298, 0]
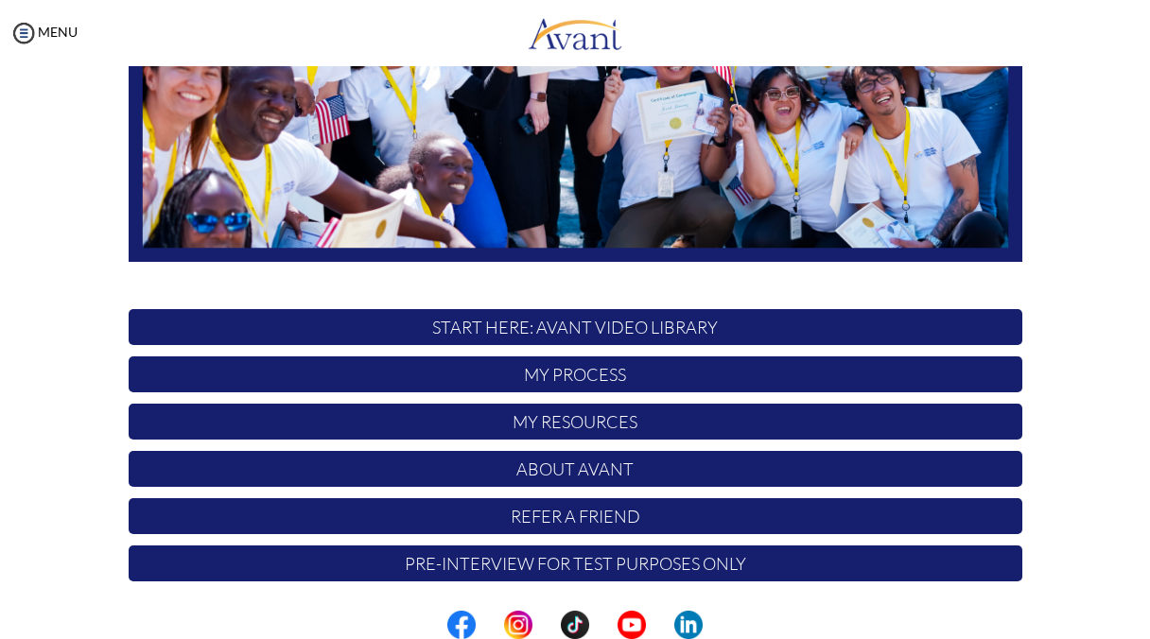
scroll to position [411, 0]
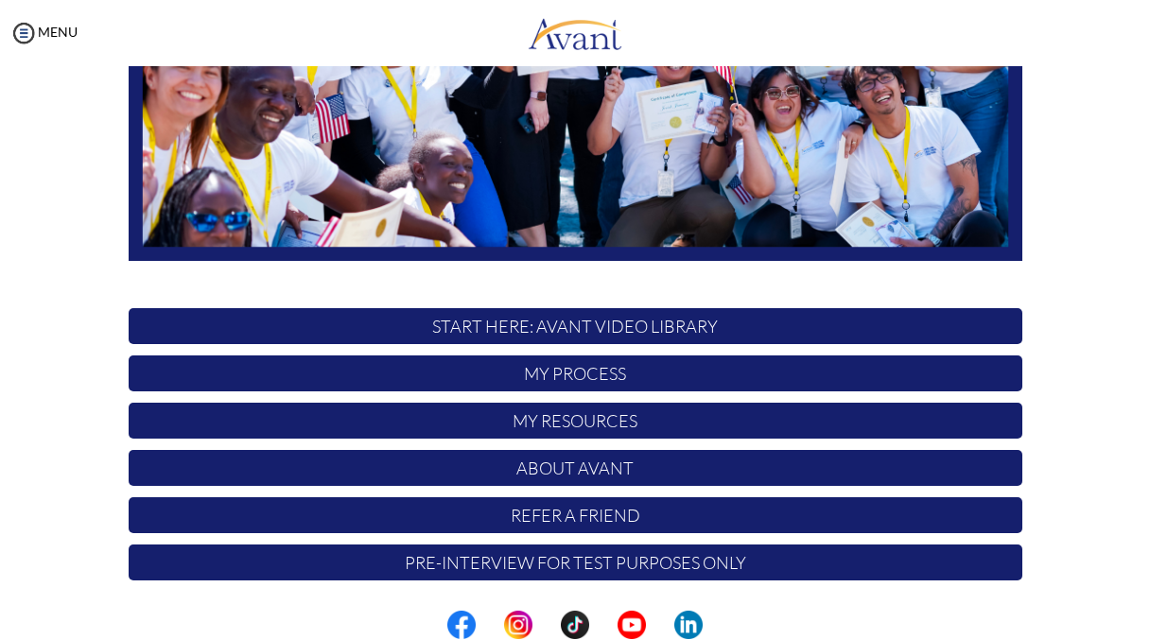
click at [503, 572] on p "Pre-Interview for test purposes only" at bounding box center [576, 563] width 894 height 36
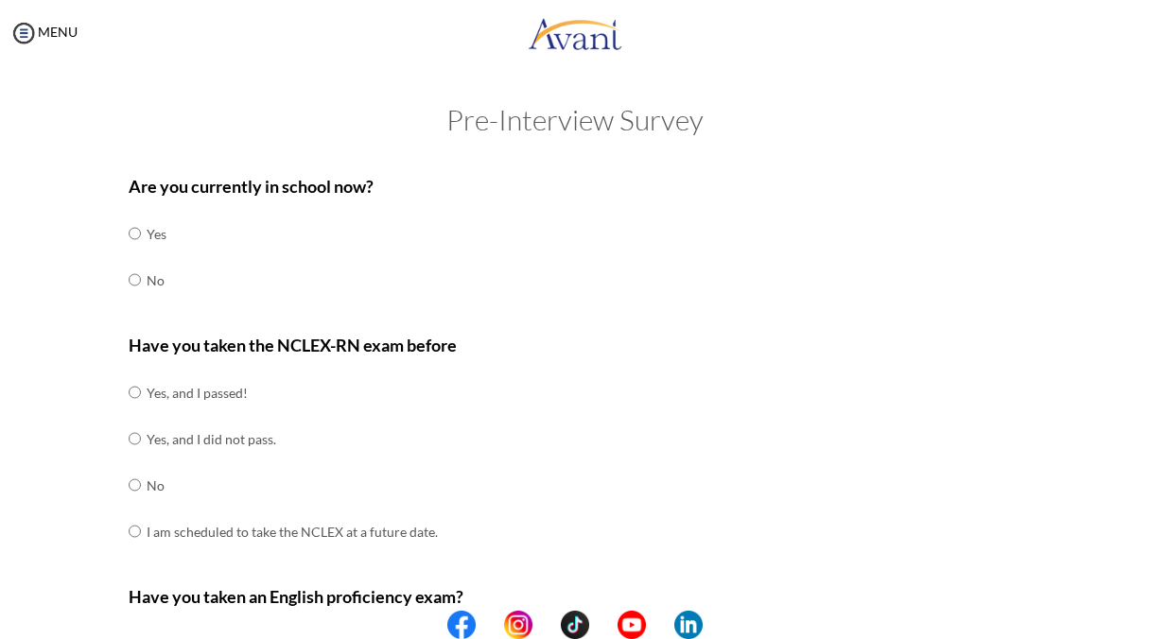
click at [147, 276] on td "No" at bounding box center [157, 280] width 20 height 46
click at [136, 253] on input "radio" at bounding box center [135, 234] width 12 height 38
radio input "true"
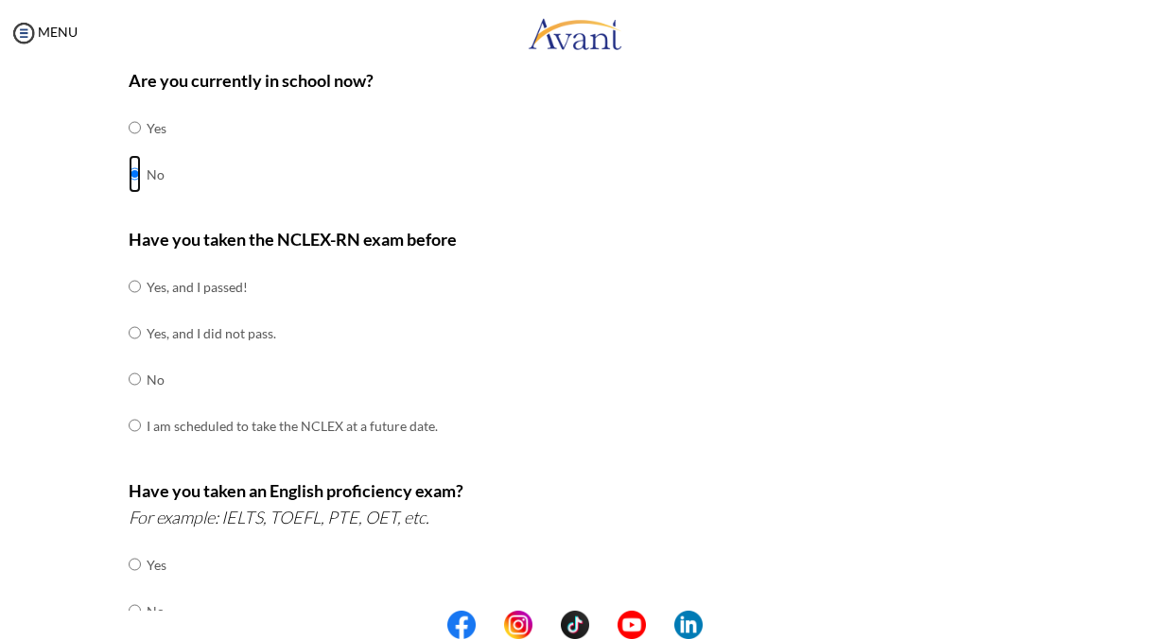
scroll to position [121, 0]
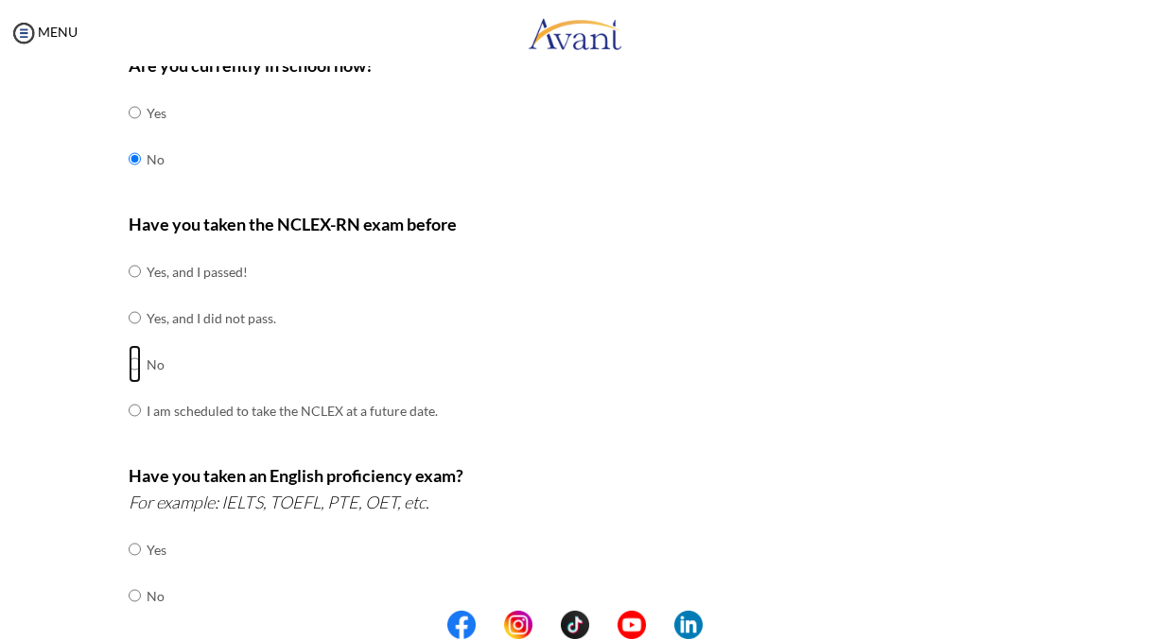
click at [129, 290] on input "radio" at bounding box center [135, 272] width 12 height 38
radio input "true"
click at [129, 290] on input "radio" at bounding box center [135, 272] width 12 height 38
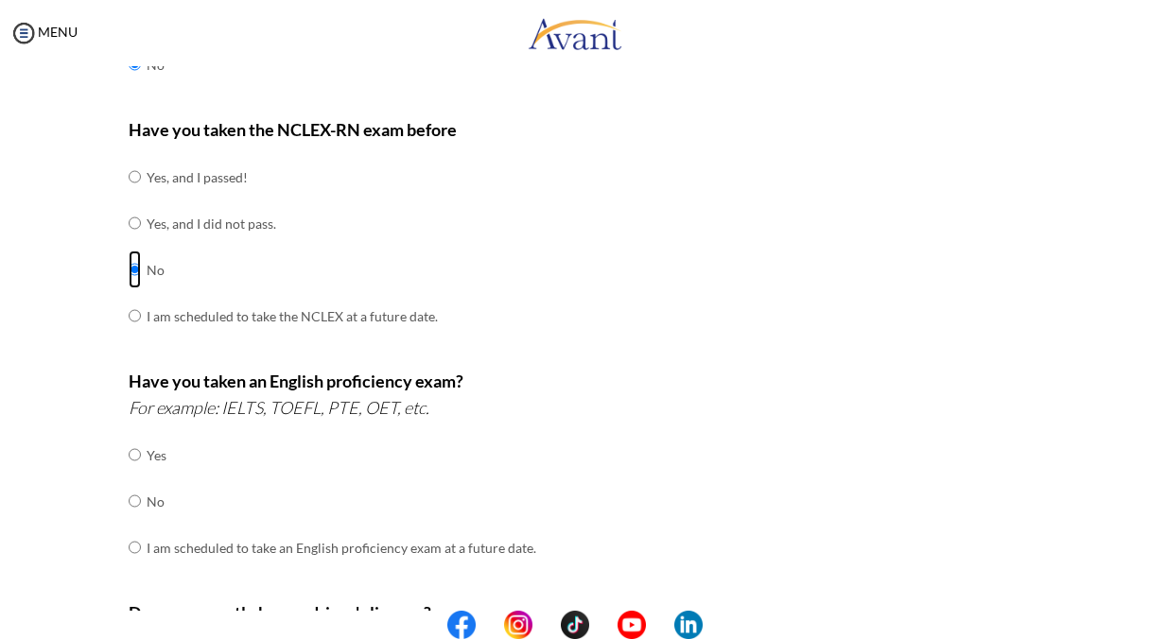
scroll to position [238, 0]
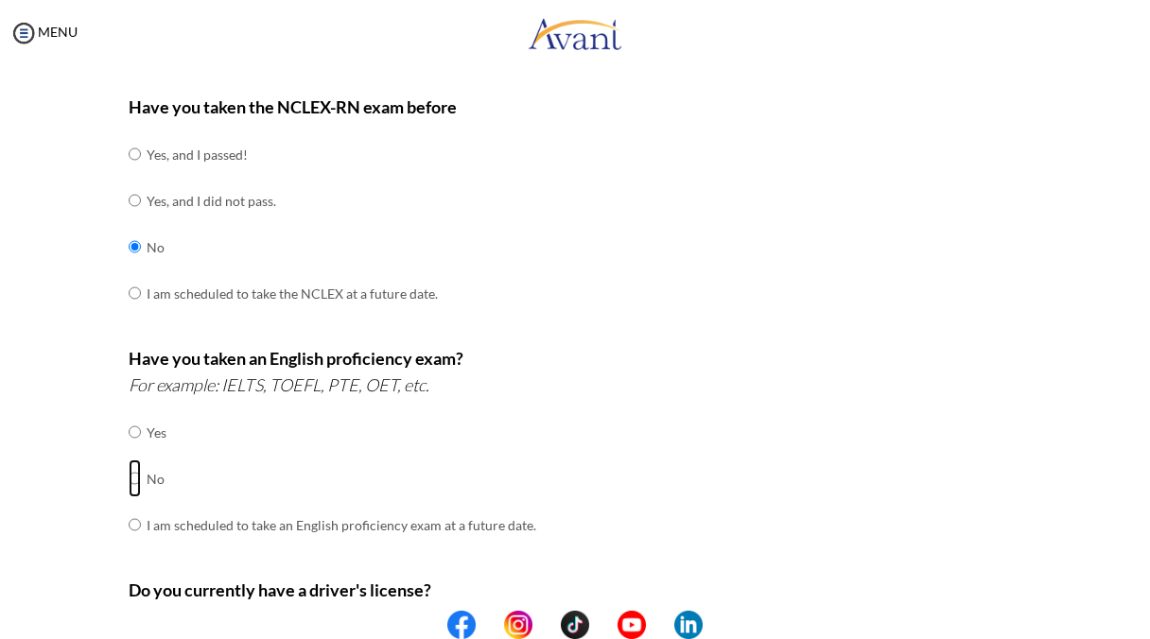
click at [129, 451] on input "radio" at bounding box center [135, 432] width 12 height 38
radio input "true"
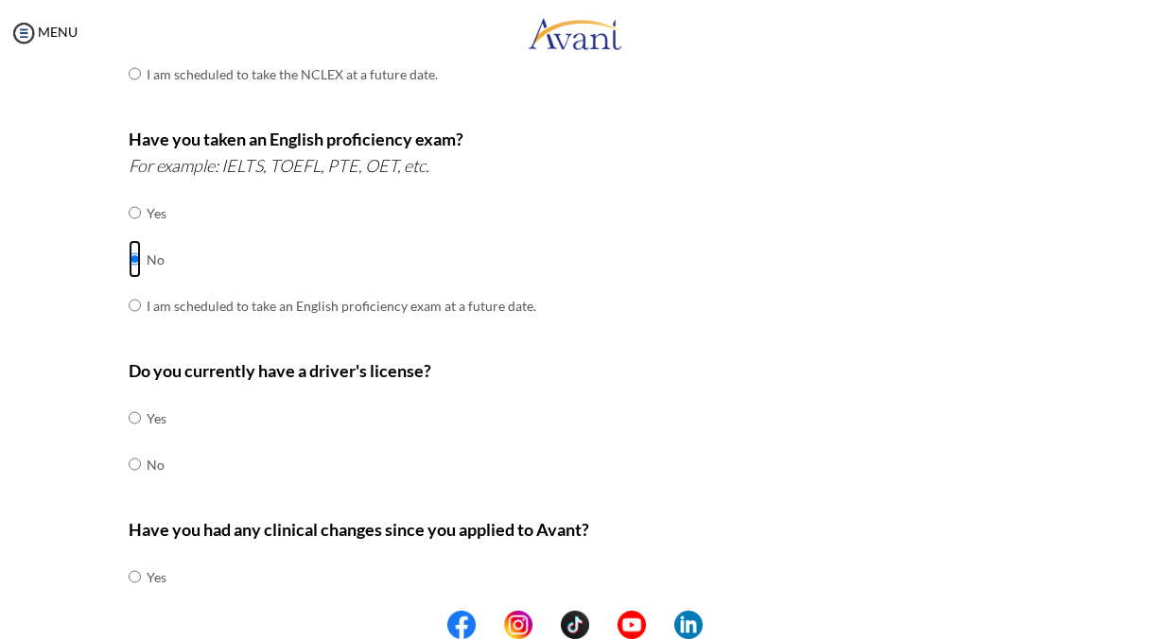
scroll to position [472, 0]
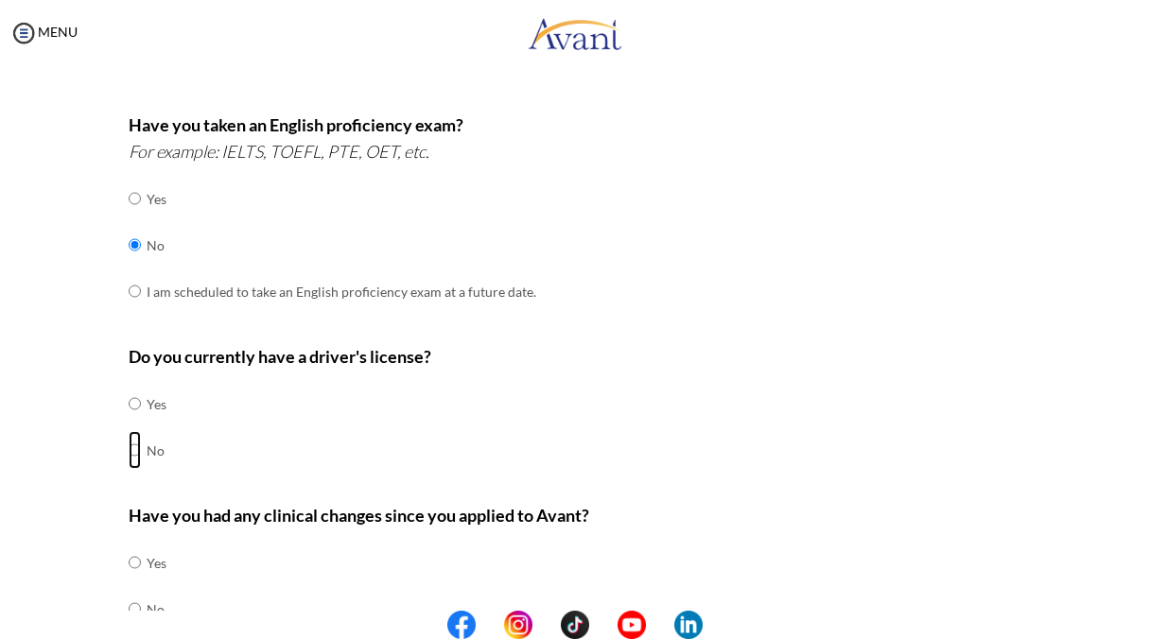
click at [129, 423] on input "radio" at bounding box center [135, 404] width 12 height 38
radio input "true"
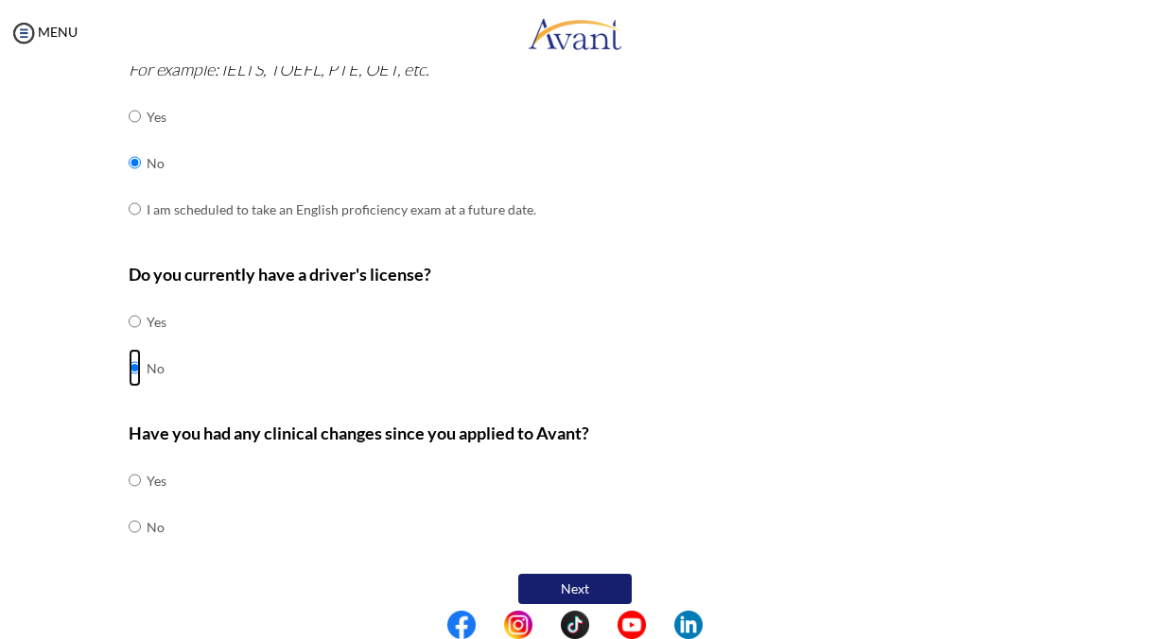
scroll to position [569, 0]
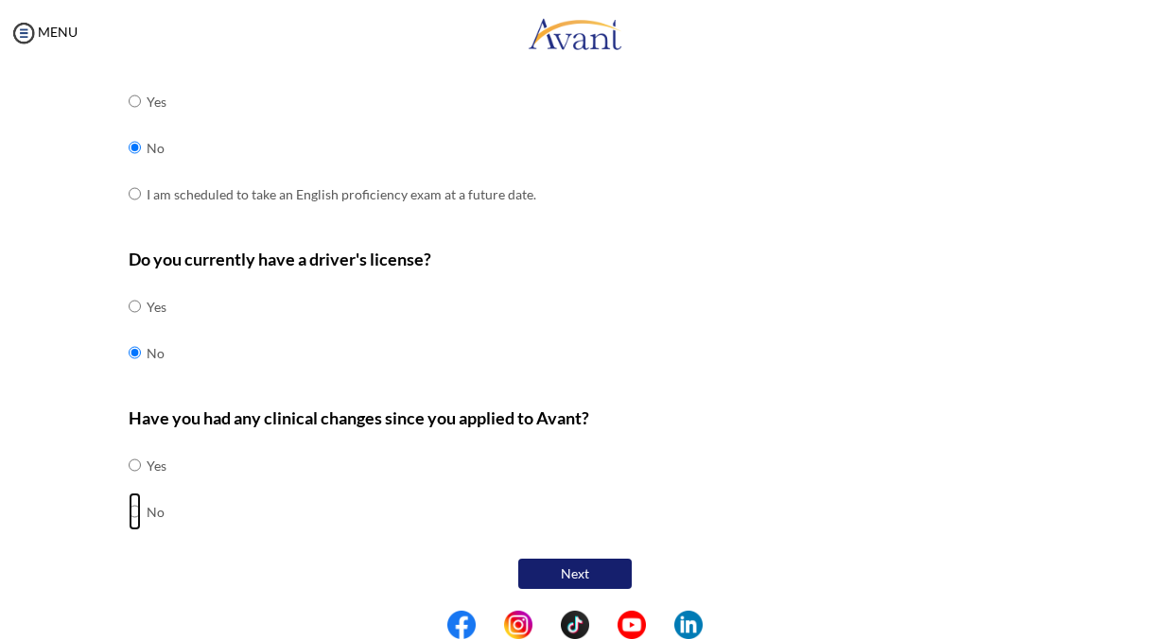
click at [135, 484] on input "radio" at bounding box center [135, 465] width 12 height 38
radio input "true"
click at [563, 578] on button "Next" at bounding box center [575, 574] width 114 height 30
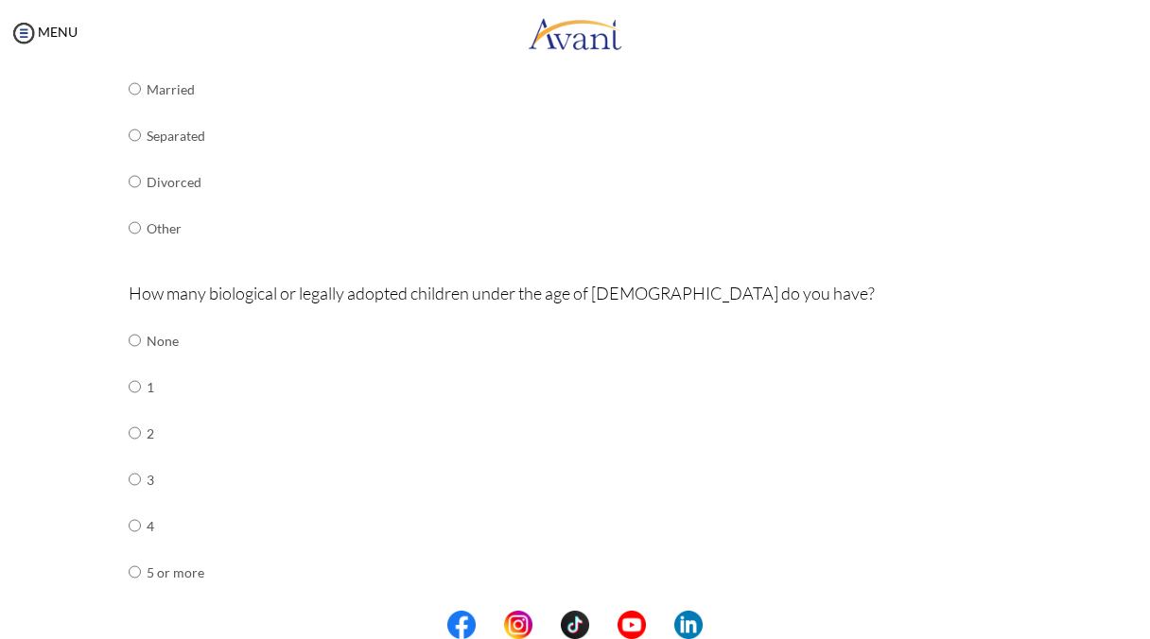
scroll to position [430, 0]
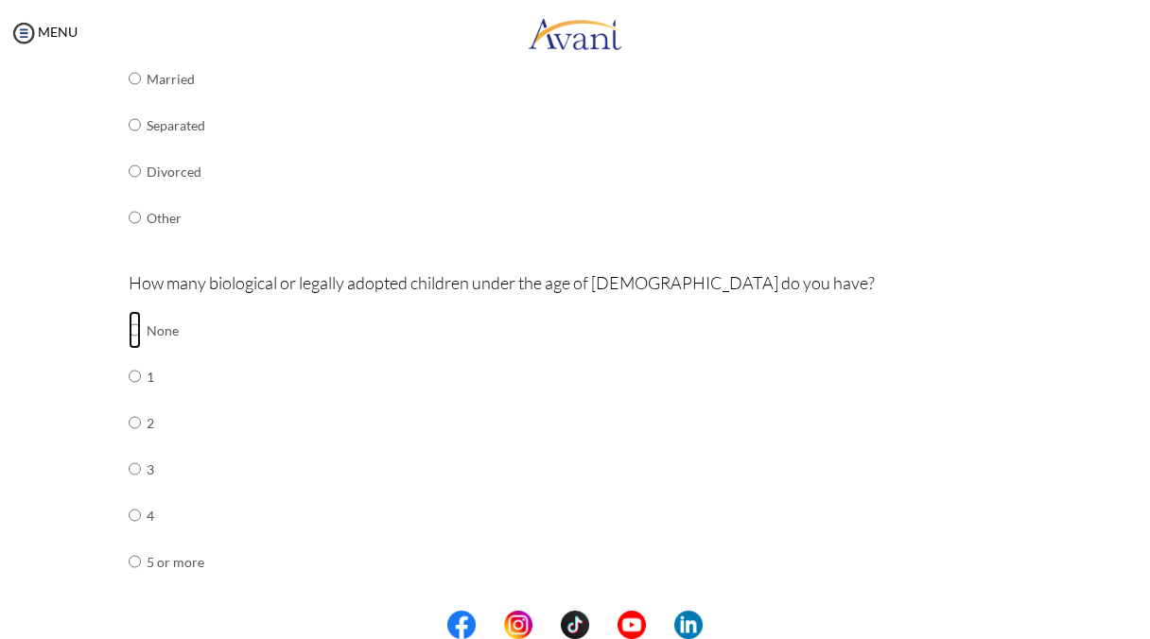
click at [130, 319] on input "radio" at bounding box center [135, 330] width 12 height 38
radio input "true"
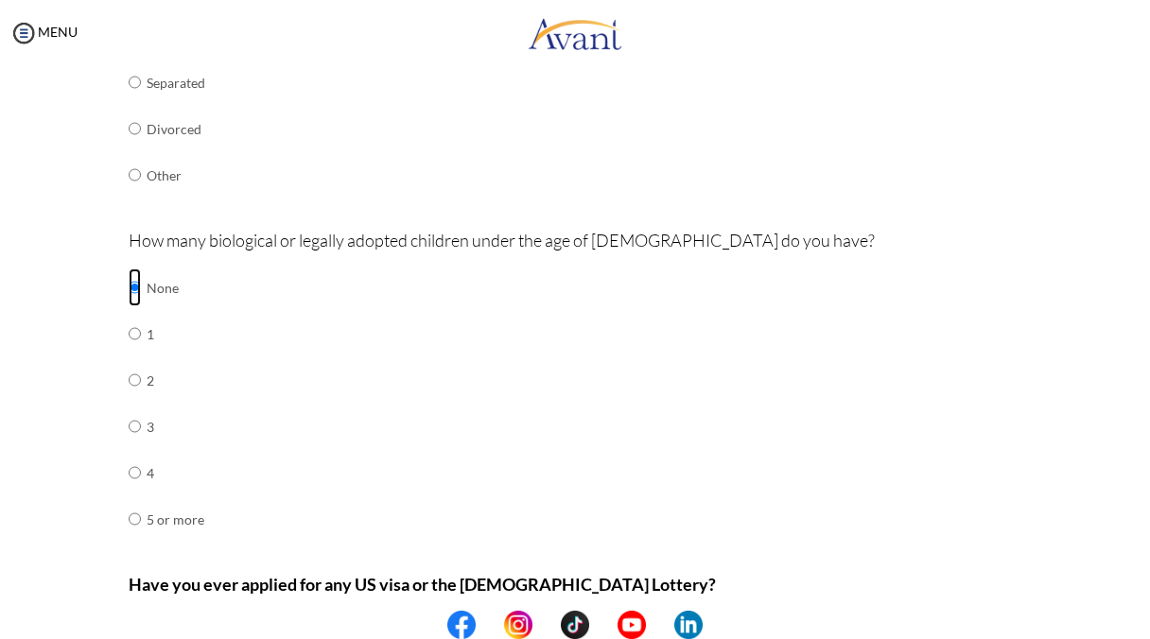
scroll to position [639, 0]
